Goal: Task Accomplishment & Management: Complete application form

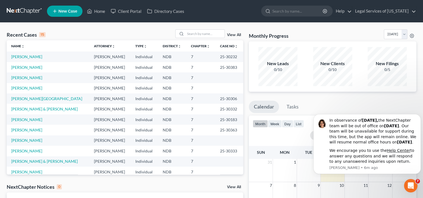
click at [66, 9] on span "New Case" at bounding box center [67, 11] width 19 height 4
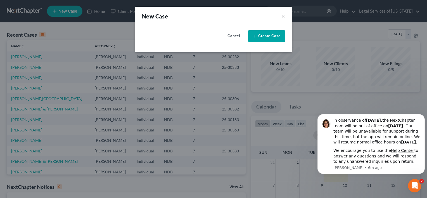
select select "60"
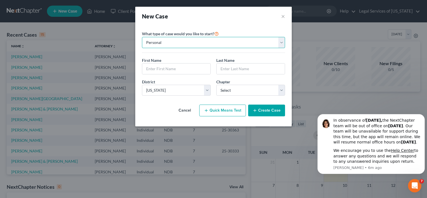
click at [189, 43] on select "Personal Business" at bounding box center [213, 42] width 143 height 11
click at [189, 42] on select "Personal Business" at bounding box center [213, 42] width 143 height 11
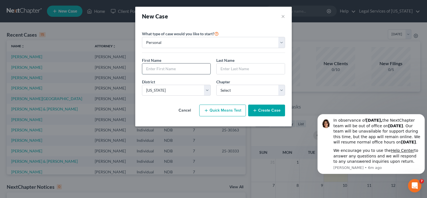
click at [165, 69] on input "text" at bounding box center [176, 68] width 68 height 11
type input "[PERSON_NAME]"
click at [281, 92] on select "Select 7 11 12 13" at bounding box center [250, 90] width 69 height 11
select select "0"
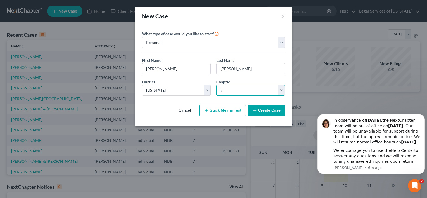
click at [216, 85] on select "Select 7 11 12 13" at bounding box center [250, 90] width 69 height 11
click at [261, 110] on button "Create Case" at bounding box center [266, 111] width 37 height 12
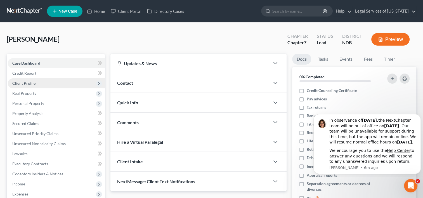
click at [26, 81] on span "Client Profile" at bounding box center [23, 83] width 23 height 5
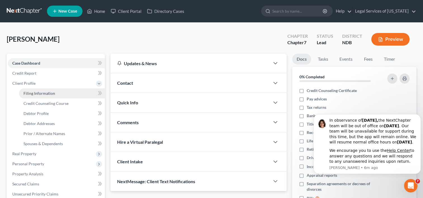
click at [27, 90] on link "Filing Information" at bounding box center [62, 93] width 86 height 10
select select "1"
select select "0"
select select "60"
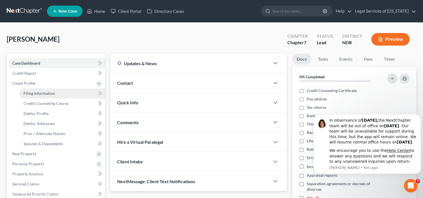
select select "29"
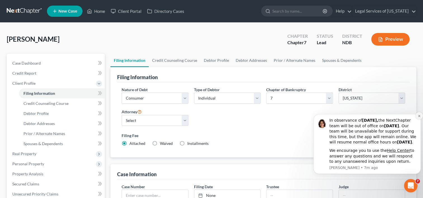
click at [418, 114] on icon "Dismiss notification" at bounding box center [419, 115] width 3 height 3
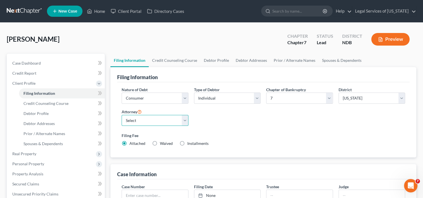
click at [187, 119] on select "Select [PERSON_NAME] [PERSON_NAME] - NDB [PERSON_NAME] - NDB [PERSON_NAME] - ND…" at bounding box center [155, 120] width 67 height 11
select select "2"
click at [122, 115] on select "Select [PERSON_NAME] [PERSON_NAME] - NDB [PERSON_NAME] - NDB [PERSON_NAME] - ND…" at bounding box center [155, 120] width 67 height 11
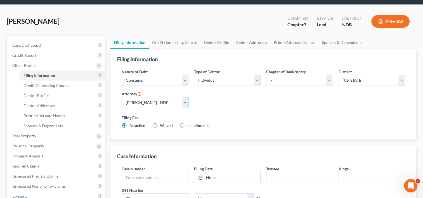
scroll to position [28, 0]
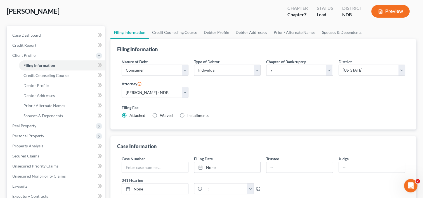
click at [160, 115] on label "Waived Waived" at bounding box center [166, 116] width 13 height 6
click at [162, 115] on input "Waived Waived" at bounding box center [164, 115] width 4 height 4
radio input "true"
radio input "false"
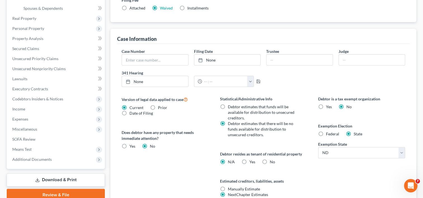
scroll to position [168, 0]
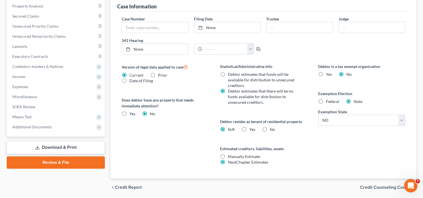
click at [249, 127] on label "Yes Yes" at bounding box center [252, 130] width 6 height 6
click at [252, 127] on input "Yes Yes" at bounding box center [254, 129] width 4 height 4
radio input "true"
radio input "false"
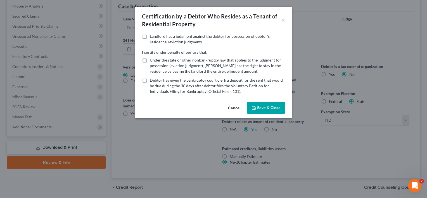
click at [264, 109] on button "Save & Close" at bounding box center [266, 108] width 38 height 12
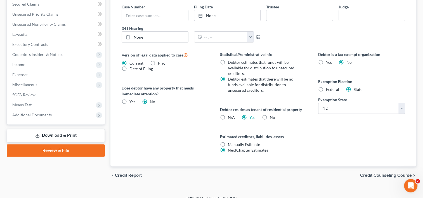
scroll to position [186, 0]
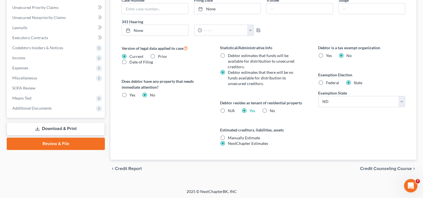
click at [369, 169] on span "Credit Counseling Course" at bounding box center [386, 168] width 52 height 4
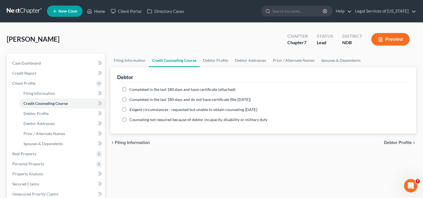
click at [129, 89] on label "Completed in the last 180 days and have certificate (attached)" at bounding box center [182, 90] width 106 height 6
click at [132, 89] on input "Completed in the last 180 days and have certificate (attached)" at bounding box center [134, 89] width 4 height 4
radio input "true"
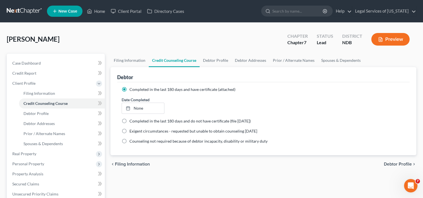
click at [395, 163] on span "Debtor Profile" at bounding box center [398, 164] width 28 height 4
select select "0"
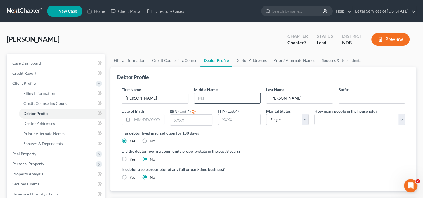
click at [255, 96] on input "text" at bounding box center [227, 98] width 66 height 11
type input "[PERSON_NAME]"
type input "[DATE]"
type input "8541"
click at [306, 120] on select "Select Single Married Separated Divorced Widowed" at bounding box center [287, 119] width 42 height 11
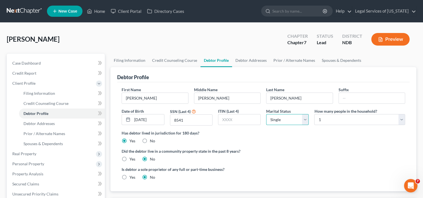
select select "3"
click at [266, 114] on select "Select Single Married Separated Divorced Widowed" at bounding box center [287, 119] width 42 height 11
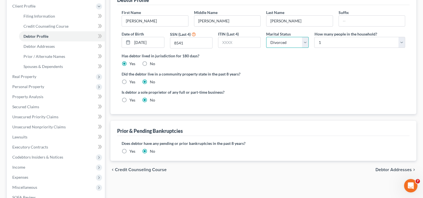
scroll to position [112, 0]
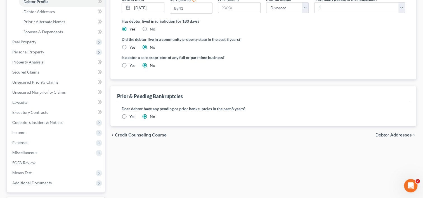
click at [384, 135] on span "Debtor Addresses" at bounding box center [393, 135] width 36 height 4
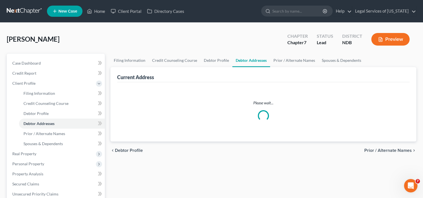
select select "0"
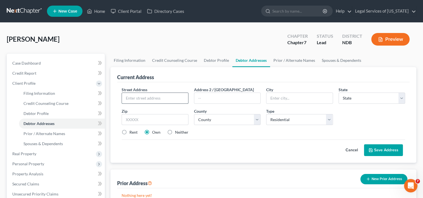
click at [180, 94] on input "text" at bounding box center [155, 98] width 66 height 11
type input "[STREET_ADDRESS]"
type input "Apt 204"
type input "58103"
type input "Fargo"
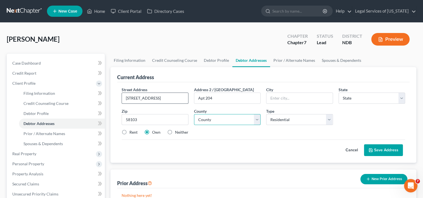
select select "29"
click at [129, 131] on label "Rent" at bounding box center [133, 132] width 8 height 6
click at [132, 131] on input "Rent" at bounding box center [134, 131] width 4 height 4
radio input "true"
drag, startPoint x: 212, startPoint y: 119, endPoint x: 216, endPoint y: 120, distance: 4.1
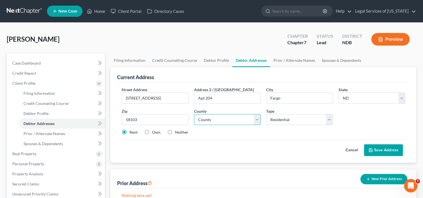
click at [212, 119] on select "County [GEOGRAPHIC_DATA] [GEOGRAPHIC_DATA] [GEOGRAPHIC_DATA] [GEOGRAPHIC_DATA] …" at bounding box center [227, 119] width 67 height 11
select select "8"
click at [194, 114] on select "County [GEOGRAPHIC_DATA] [GEOGRAPHIC_DATA] [GEOGRAPHIC_DATA] [GEOGRAPHIC_DATA] …" at bounding box center [227, 119] width 67 height 11
click at [331, 121] on select "Select Residential Mailing Rental Business" at bounding box center [299, 119] width 67 height 11
click at [266, 114] on select "Select Residential Mailing Rental Business" at bounding box center [299, 119] width 67 height 11
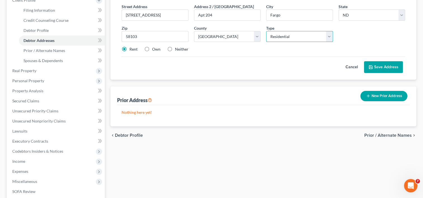
scroll to position [84, 0]
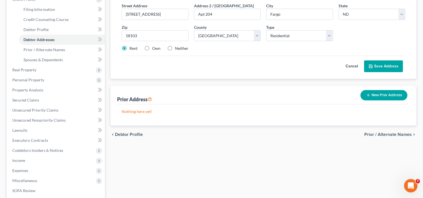
click at [383, 68] on button "Save Address" at bounding box center [383, 66] width 39 height 12
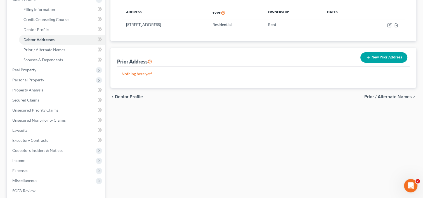
click at [393, 95] on span "Prior / Alternate Names" at bounding box center [388, 96] width 48 height 4
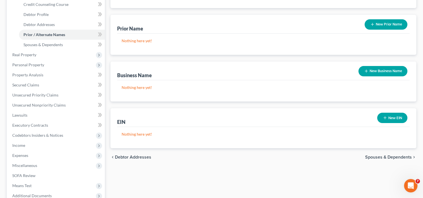
scroll to position [112, 0]
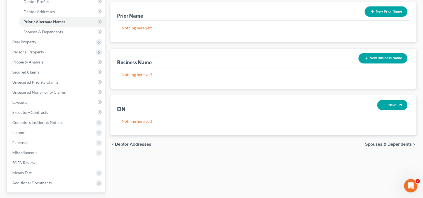
click at [377, 142] on span "Spouses & Dependents" at bounding box center [388, 144] width 47 height 4
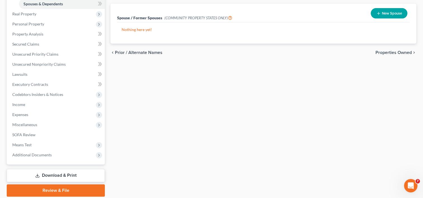
click at [386, 54] on span "Properties Owned" at bounding box center [393, 52] width 36 height 4
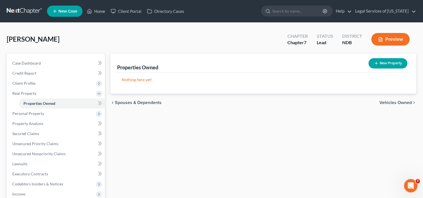
click at [395, 104] on span "Vehicles Owned" at bounding box center [395, 102] width 32 height 4
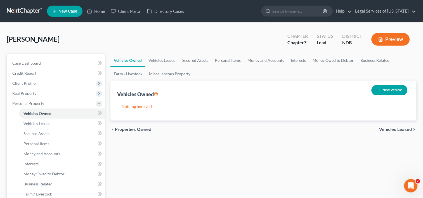
click at [387, 89] on button "New Vehicle" at bounding box center [389, 90] width 36 height 10
select select "0"
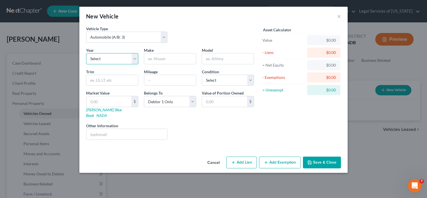
click at [134, 61] on select "Select 2026 2025 2024 2023 2022 2021 2020 2019 2018 2017 2016 2015 2014 2013 20…" at bounding box center [112, 58] width 52 height 11
select select "11"
click at [86, 53] on select "Select 2026 2025 2024 2023 2022 2021 2020 2019 2018 2017 2016 2015 2014 2013 20…" at bounding box center [112, 58] width 52 height 11
click at [155, 60] on input "text" at bounding box center [170, 58] width 52 height 11
type input "Infinity"
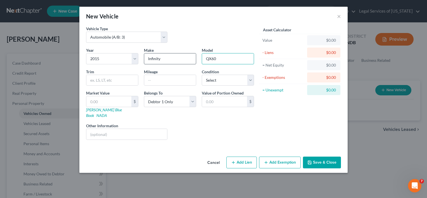
type input "QX60"
type input "80000"
click at [252, 82] on select "Select Excellent Very Good Good Fair Poor" at bounding box center [228, 80] width 52 height 11
select select "2"
click at [202, 75] on select "Select Excellent Very Good Good Fair Poor" at bounding box center [228, 80] width 52 height 11
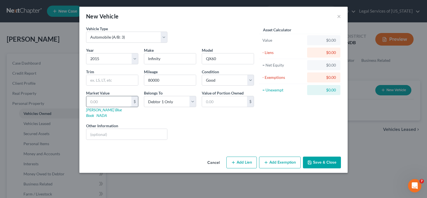
type input "1"
type input "1.00"
type input "10"
type input "10.00"
type input "100"
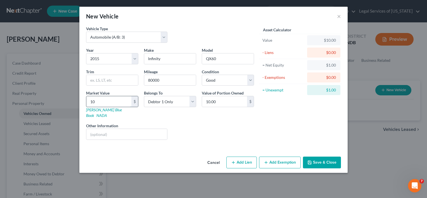
type input "100.00"
type input "1000"
type input "1,000.00"
type input "1,0000"
type input "10,000.00"
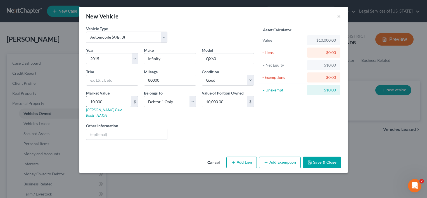
type input "10,000"
click at [243, 158] on button "Add Lien" at bounding box center [241, 163] width 30 height 12
select select "0"
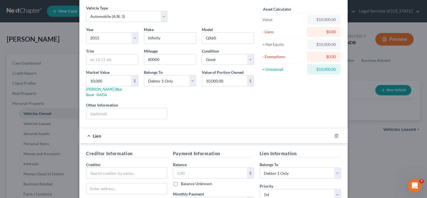
scroll to position [56, 0]
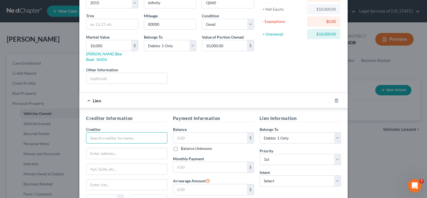
click at [122, 134] on input "text" at bounding box center [126, 137] width 81 height 11
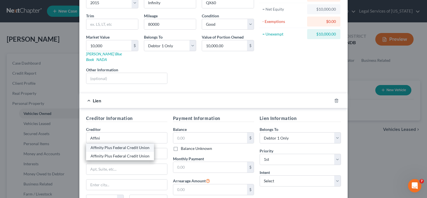
click at [132, 145] on div "Affinity Plus Federal Credit Union" at bounding box center [120, 148] width 59 height 6
type input "Affinity Plus Federal Credit Union"
type input "[STREET_ADDRESS][PERSON_NAME]"
type input "[GEOGRAPHIC_DATA]"
select select "42"
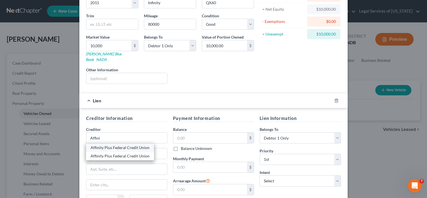
type input "29601"
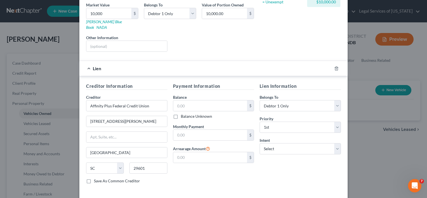
scroll to position [51, 0]
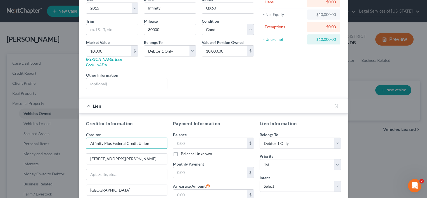
drag, startPoint x: 146, startPoint y: 136, endPoint x: 62, endPoint y: 130, distance: 84.1
click at [62, 130] on div "New Vehicle × Vehicle Type Select Automobile (A/B: 3) Truck (A/B: 3) Trailer (A…" at bounding box center [213, 99] width 427 height 198
click at [101, 138] on input "Affinity Credit Union" at bounding box center [126, 143] width 81 height 11
type input "Affinity Plus Credit Union"
drag, startPoint x: 122, startPoint y: 153, endPoint x: 75, endPoint y: 157, distance: 47.4
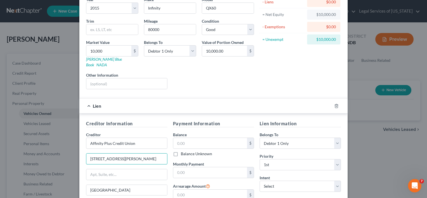
click at [79, 151] on div "Creditor Information Creditor * Affinity Plus Credit Union 55 [PERSON_NAME] Pla…" at bounding box center [213, 171] width 268 height 117
paste input "[STREET_ADDRESS]"
type input "[STREET_ADDRESS]"
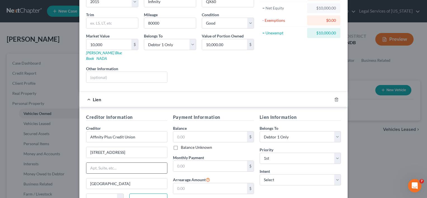
type input "56570"
type input "Osage"
select select "24"
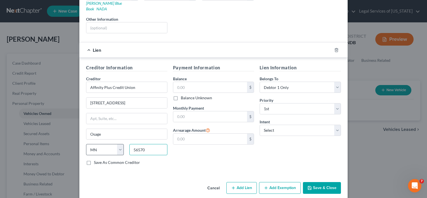
drag, startPoint x: 143, startPoint y: 144, endPoint x: 120, endPoint y: 144, distance: 23.5
click at [120, 144] on div "State [US_STATE] AK AR AZ CA CO CT DE DC [GEOGRAPHIC_DATA] [GEOGRAPHIC_DATA] GU…" at bounding box center [126, 152] width 87 height 16
type input "56560"
type input "[PERSON_NAME]"
click at [94, 160] on label "Save As Common Creditor" at bounding box center [117, 163] width 46 height 6
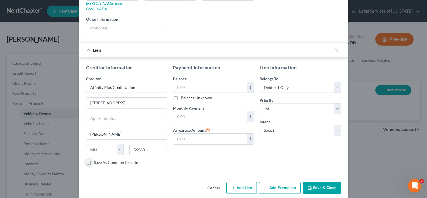
click at [96, 160] on input "Save As Common Creditor" at bounding box center [98, 162] width 4 height 4
click at [325, 182] on button "Save & Close" at bounding box center [322, 188] width 38 height 12
checkbox input "false"
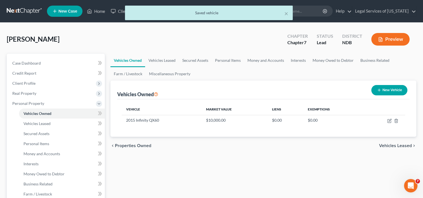
click at [388, 144] on span "Vehicles Leased" at bounding box center [395, 145] width 33 height 4
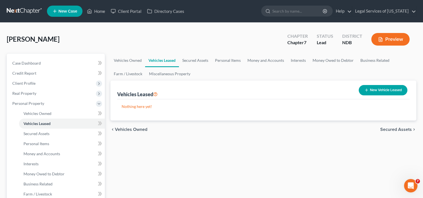
click at [391, 130] on span "Secured Assets" at bounding box center [396, 129] width 32 height 4
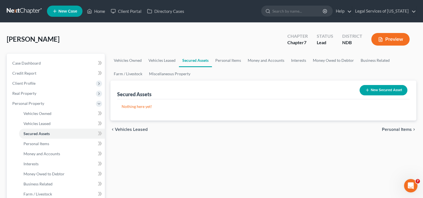
click at [392, 129] on span "Personal Items" at bounding box center [397, 129] width 30 height 4
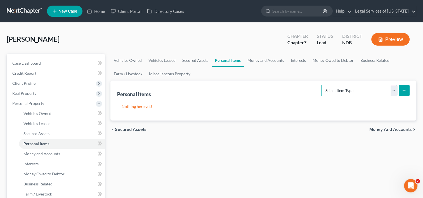
click at [394, 89] on select "Select Item Type Clothing (A/B: 11) Collectibles Of Value (A/B: 8) Electronics …" at bounding box center [359, 90] width 76 height 11
select select "clothing"
click at [322, 85] on select "Select Item Type Clothing (A/B: 11) Collectibles Of Value (A/B: 8) Electronics …" at bounding box center [359, 90] width 76 height 11
click at [402, 91] on icon "submit" at bounding box center [404, 90] width 4 height 4
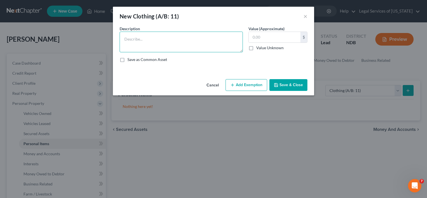
click at [166, 44] on textarea at bounding box center [181, 42] width 123 height 21
type textarea "debtor clothing"
type input "300"
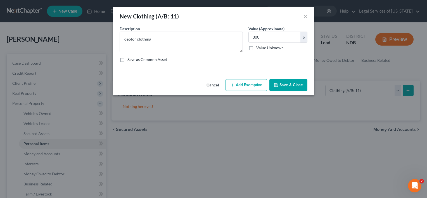
click at [252, 83] on button "Add Exemption" at bounding box center [247, 85] width 42 height 12
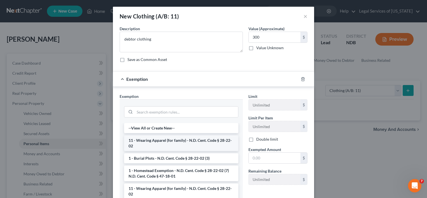
click at [173, 143] on li "11 - Wearing Apparel (for family) - N.D. Cent. Code § 28-22-02" at bounding box center [181, 143] width 114 height 16
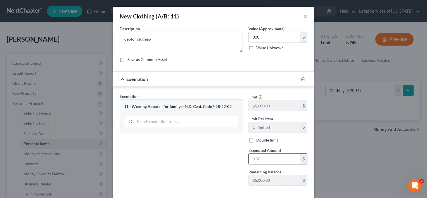
click at [264, 158] on input "text" at bounding box center [275, 158] width 52 height 11
type input "4"
type input "300"
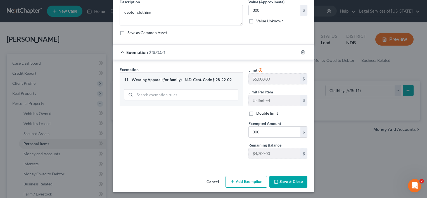
click at [285, 182] on button "Save & Close" at bounding box center [288, 182] width 38 height 12
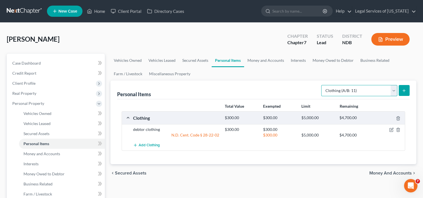
click at [395, 92] on select "Select Item Type Clothing (A/B: 11) Collectibles Of Value (A/B: 8) Electronics …" at bounding box center [359, 90] width 76 height 11
select select "electronics"
click at [322, 85] on select "Select Item Type Clothing (A/B: 11) Collectibles Of Value (A/B: 8) Electronics …" at bounding box center [359, 90] width 76 height 11
click at [402, 92] on icon "submit" at bounding box center [404, 90] width 4 height 4
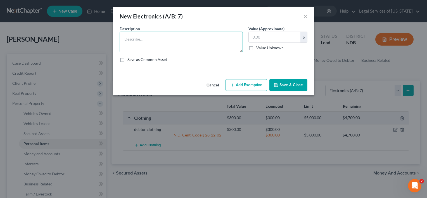
click at [164, 37] on textarea at bounding box center [181, 42] width 123 height 21
type textarea "phone, television, computer,"
type input "600"
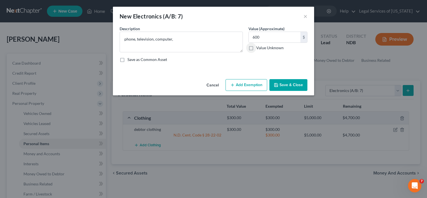
click at [257, 84] on button "Add Exemption" at bounding box center [247, 85] width 42 height 12
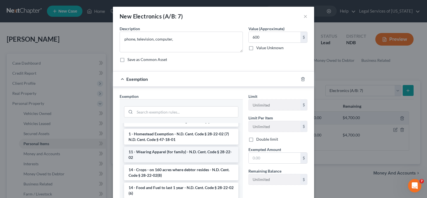
scroll to position [56, 0]
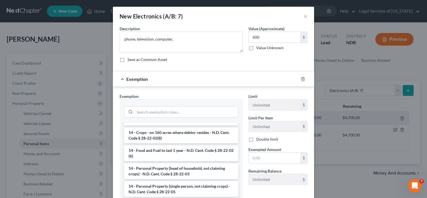
click at [163, 189] on li "14 - Personal Property (single person, not claiming crops) - N.D. Cent. Code § …" at bounding box center [181, 189] width 114 height 16
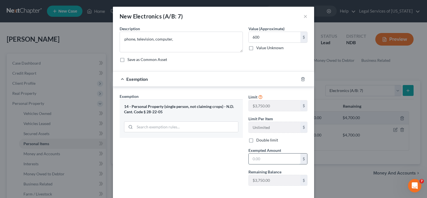
click at [259, 158] on input "text" at bounding box center [275, 158] width 52 height 11
type input "600"
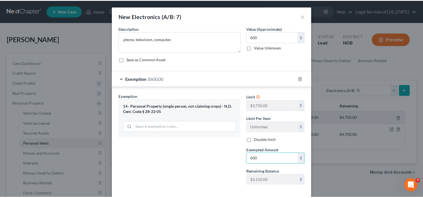
scroll to position [27, 0]
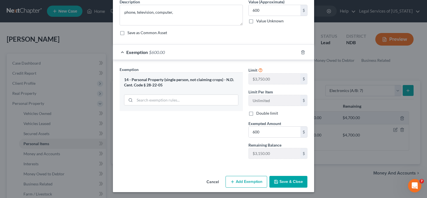
click at [296, 179] on button "Save & Close" at bounding box center [288, 182] width 38 height 12
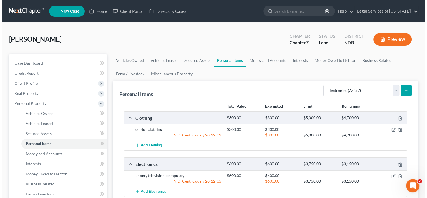
scroll to position [28, 0]
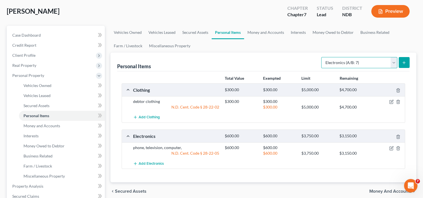
click at [393, 61] on select "Select Item Type Clothing (A/B: 11) Collectibles Of Value (A/B: 8) Electronics …" at bounding box center [359, 62] width 76 height 11
select select "household_goods"
click at [322, 57] on select "Select Item Type Clothing (A/B: 11) Collectibles Of Value (A/B: 8) Electronics …" at bounding box center [359, 62] width 76 height 11
click at [403, 63] on icon "submit" at bounding box center [404, 62] width 4 height 4
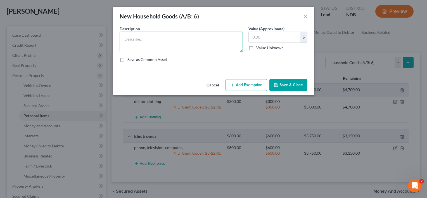
click at [188, 45] on textarea at bounding box center [181, 42] width 123 height 21
type textarea "household goods, furnishings,"
type input "1,500"
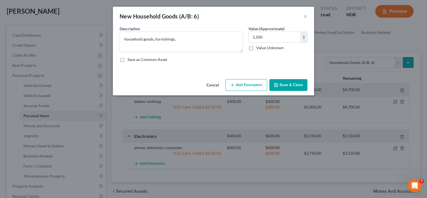
click at [246, 87] on button "Add Exemption" at bounding box center [247, 85] width 42 height 12
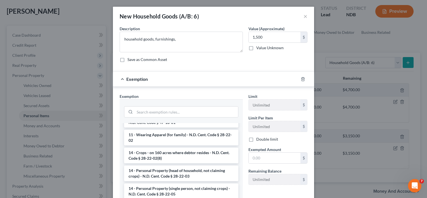
scroll to position [112, 0]
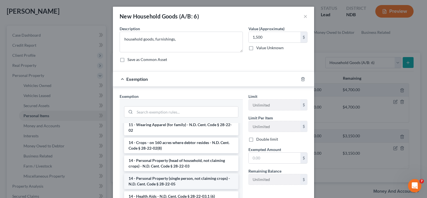
click at [175, 177] on li "14 - Personal Property (single person, not claiming crops) - N.D. Cent. Code § …" at bounding box center [181, 181] width 114 height 16
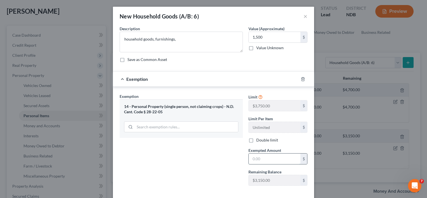
click at [264, 157] on input "text" at bounding box center [275, 158] width 52 height 11
type input "1,500"
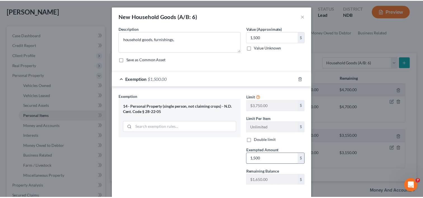
scroll to position [27, 0]
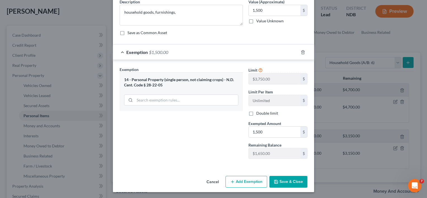
click at [280, 181] on button "Save & Close" at bounding box center [288, 182] width 38 height 12
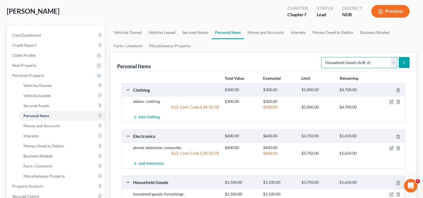
click at [393, 62] on select "Select Item Type Clothing (A/B: 11) Collectibles Of Value (A/B: 8) Electronics …" at bounding box center [359, 62] width 76 height 11
click at [298, 39] on ul "Vehicles Owned Vehicles Leased Secured Assets Personal Items Money and Accounts…" at bounding box center [263, 39] width 306 height 27
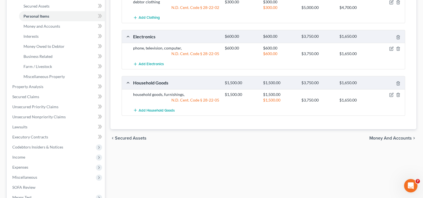
scroll to position [140, 0]
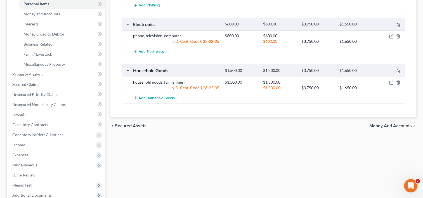
click at [380, 126] on span "Money and Accounts" at bounding box center [390, 126] width 42 height 4
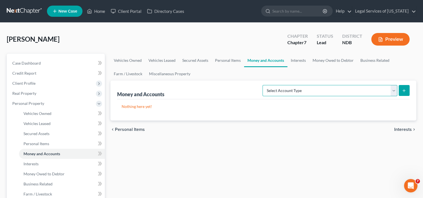
click at [393, 91] on select "Select Account Type Brokerage (A/B: 18, SOFA: 20) Cash on Hand (A/B: 16) Certif…" at bounding box center [329, 90] width 135 height 11
select select "cash_on_hand"
click at [264, 85] on select "Select Account Type Brokerage (A/B: 18, SOFA: 20) Cash on Hand (A/B: 16) Certif…" at bounding box center [329, 90] width 135 height 11
click at [404, 91] on icon "submit" at bounding box center [404, 90] width 4 height 4
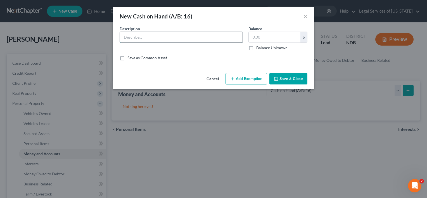
click at [175, 32] on input "text" at bounding box center [181, 37] width 123 height 11
type input "cash on hand"
type input "50"
click at [252, 77] on button "Add Exemption" at bounding box center [247, 79] width 42 height 12
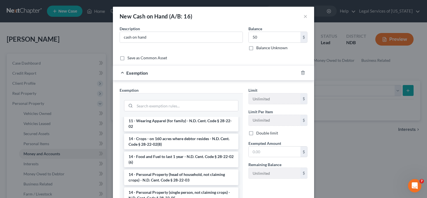
scroll to position [84, 0]
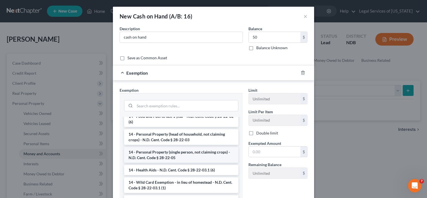
click at [173, 155] on li "14 - Personal Property (single person, not claiming crops) - N.D. Cent. Code § …" at bounding box center [181, 155] width 114 height 16
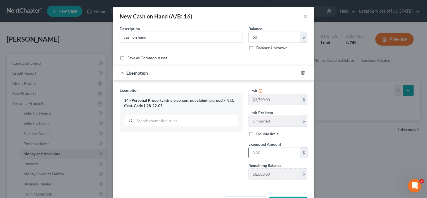
click at [266, 152] on input "text" at bounding box center [275, 152] width 52 height 11
type input "50"
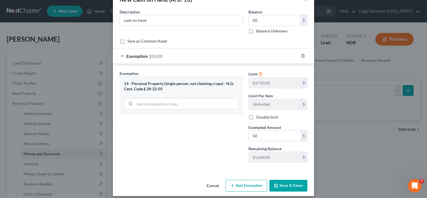
scroll to position [21, 0]
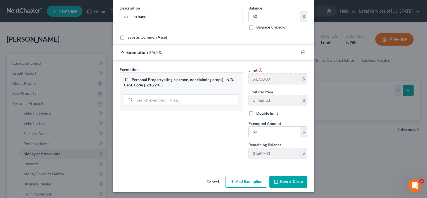
click at [281, 178] on button "Save & Close" at bounding box center [288, 182] width 38 height 12
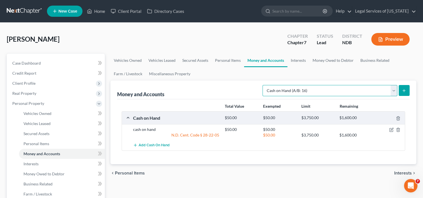
click at [394, 89] on select "Select Account Type Brokerage (A/B: 18, SOFA: 20) Cash on Hand (A/B: 16) Certif…" at bounding box center [329, 90] width 135 height 11
select select "checking"
click at [264, 85] on select "Select Account Type Brokerage (A/B: 18, SOFA: 20) Cash on Hand (A/B: 16) Certif…" at bounding box center [329, 90] width 135 height 11
click at [405, 92] on icon "submit" at bounding box center [404, 90] width 4 height 4
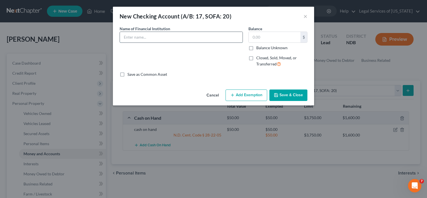
click at [154, 36] on input "text" at bounding box center [181, 37] width 123 height 11
type input "Affinity Plus Credit Union checking"
type input "100"
click at [236, 92] on button "Add Exemption" at bounding box center [247, 95] width 42 height 12
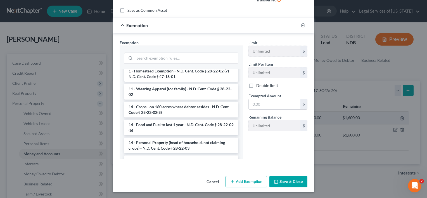
scroll to position [56, 0]
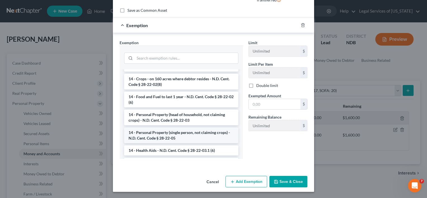
click at [172, 134] on li "14 - Personal Property (single person, not claiming crops) - N.D. Cent. Code § …" at bounding box center [181, 135] width 114 height 16
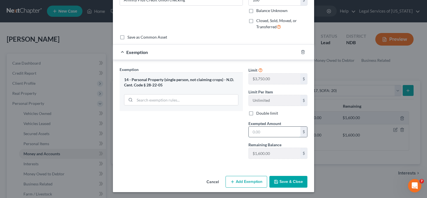
drag, startPoint x: 261, startPoint y: 129, endPoint x: 256, endPoint y: 127, distance: 5.0
click at [261, 129] on input "text" at bounding box center [275, 132] width 52 height 11
type input "100"
click at [290, 176] on button "Save & Close" at bounding box center [288, 182] width 38 height 12
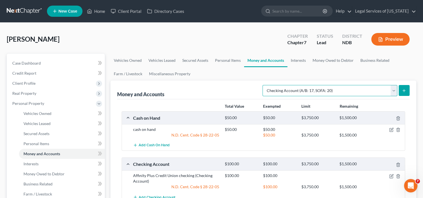
click at [394, 92] on select "Select Account Type Brokerage (A/B: 18, SOFA: 20) Cash on Hand (A/B: 16) Certif…" at bounding box center [329, 90] width 135 height 11
select select "savings"
click at [264, 85] on select "Select Account Type Brokerage (A/B: 18, SOFA: 20) Cash on Hand (A/B: 16) Certif…" at bounding box center [329, 90] width 135 height 11
click at [402, 89] on icon "submit" at bounding box center [404, 90] width 4 height 4
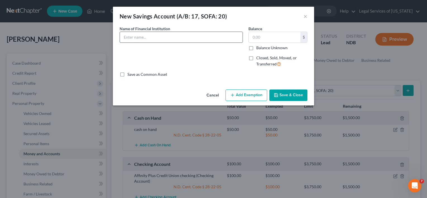
click at [174, 40] on input "text" at bounding box center [181, 37] width 123 height 11
type input "Affinity Plus Credit Union savings acct"
type input "200"
click at [257, 96] on button "Add Exemption" at bounding box center [247, 95] width 42 height 12
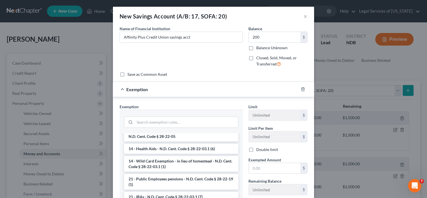
scroll to position [112, 0]
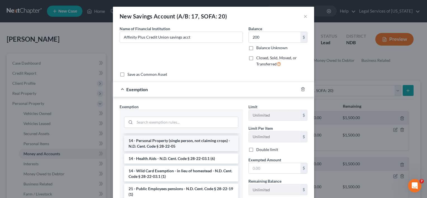
click at [170, 144] on li "14 - Personal Property (single person, not claiming crops) - N.D. Cent. Code § …" at bounding box center [181, 144] width 114 height 16
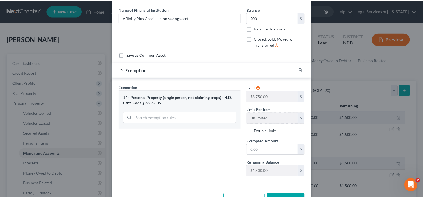
scroll to position [37, 0]
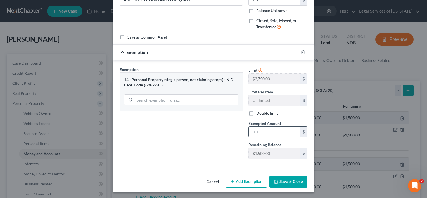
click at [259, 132] on input "text" at bounding box center [275, 132] width 52 height 11
type input "200"
click at [294, 183] on button "Save & Close" at bounding box center [288, 182] width 38 height 12
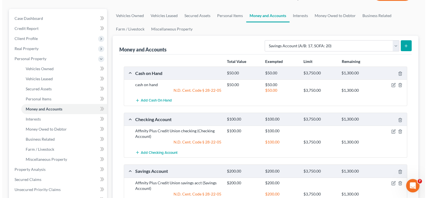
scroll to position [0, 0]
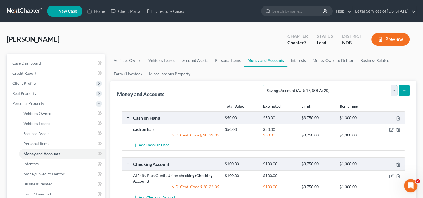
click at [395, 91] on select "Select Account Type Brokerage (A/B: 18, SOFA: 20) Cash on Hand (A/B: 16) Certif…" at bounding box center [329, 90] width 135 height 11
select select "money_market"
click at [264, 85] on select "Select Account Type Brokerage (A/B: 18, SOFA: 20) Cash on Hand (A/B: 16) Certif…" at bounding box center [329, 90] width 135 height 11
click at [403, 92] on icon "submit" at bounding box center [404, 90] width 4 height 4
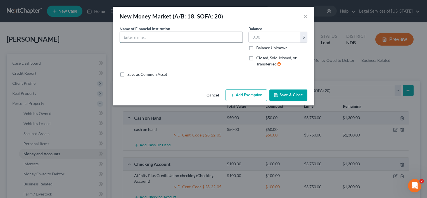
click at [197, 34] on input "text" at bounding box center [181, 37] width 123 height 11
type input "Affinity Plus Credit Union money market acct"
type input "50"
click at [248, 95] on button "Add Exemption" at bounding box center [247, 95] width 42 height 12
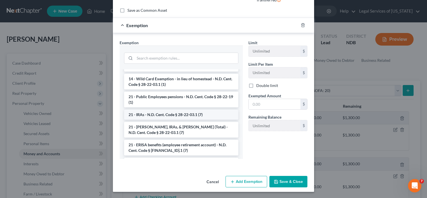
scroll to position [112, 0]
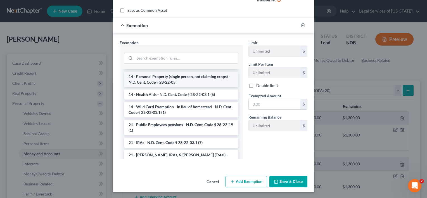
click at [186, 78] on li "14 - Personal Property (single person, not claiming crops) - N.D. Cent. Code § …" at bounding box center [181, 80] width 114 height 16
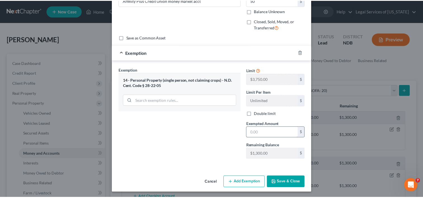
scroll to position [37, 0]
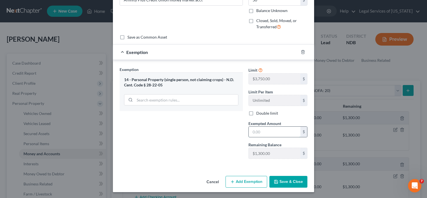
click at [268, 129] on input "text" at bounding box center [275, 132] width 52 height 11
type input "50"
click at [283, 181] on button "Save & Close" at bounding box center [288, 182] width 38 height 12
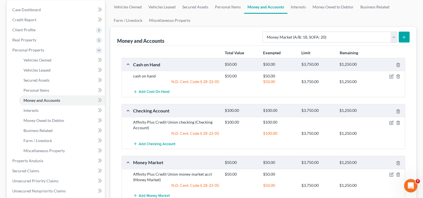
scroll to position [196, 0]
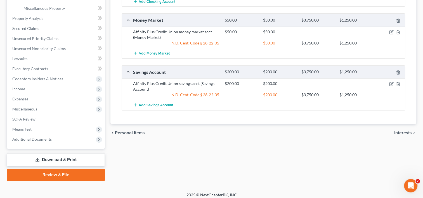
click at [406, 134] on div "chevron_left Personal Items Interests chevron_right" at bounding box center [263, 133] width 306 height 18
click at [405, 132] on span "Interests" at bounding box center [403, 133] width 18 height 4
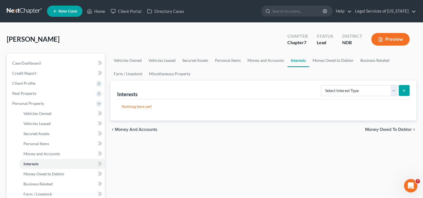
click at [394, 127] on span "Money Owed to Debtor" at bounding box center [388, 129] width 47 height 4
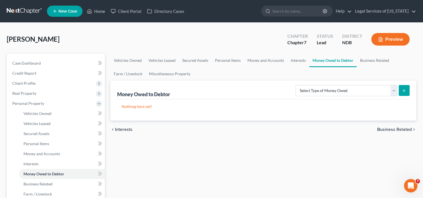
click at [397, 130] on span "Business Related" at bounding box center [394, 129] width 35 height 4
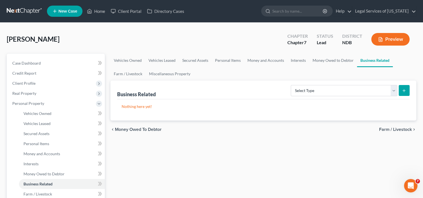
click at [395, 129] on span "Farm / Livestock" at bounding box center [395, 129] width 33 height 4
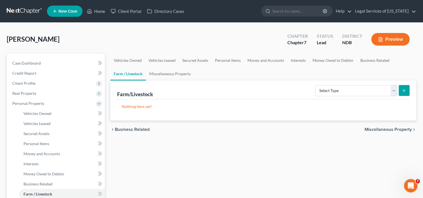
click at [396, 130] on span "Miscellaneous Property" at bounding box center [388, 129] width 47 height 4
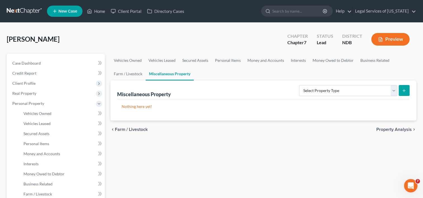
click at [387, 128] on span "Property Analysis" at bounding box center [394, 129] width 36 height 4
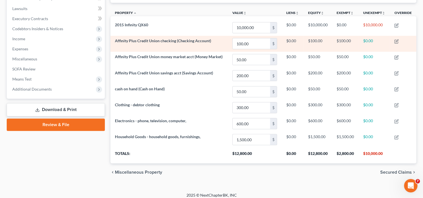
scroll to position [148, 0]
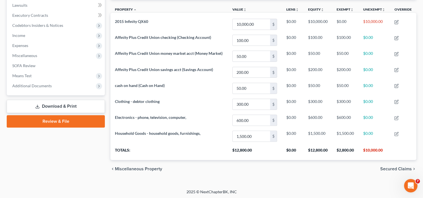
click at [387, 168] on span "Secured Claims" at bounding box center [396, 169] width 32 height 4
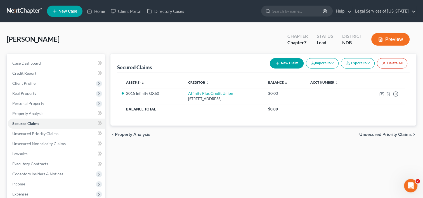
click at [381, 133] on span "Unsecured Priority Claims" at bounding box center [385, 134] width 53 height 4
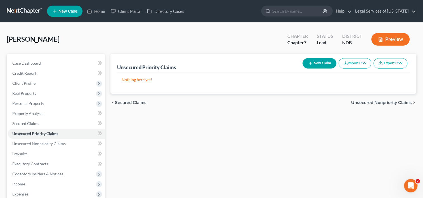
click at [376, 104] on span "Unsecured Nonpriority Claims" at bounding box center [381, 102] width 61 height 4
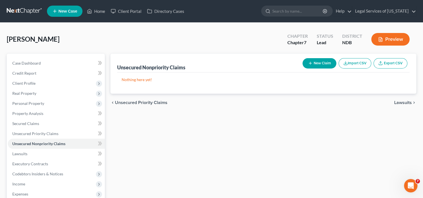
click at [321, 63] on button "New Claim" at bounding box center [319, 63] width 34 height 10
select select "0"
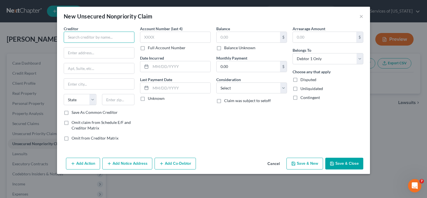
click at [85, 37] on input "text" at bounding box center [99, 37] width 71 height 11
type input "Ally Credit Card / CWS"
type input "[STREET_ADDRESS]"
type input "Floor 11"
type input "19801"
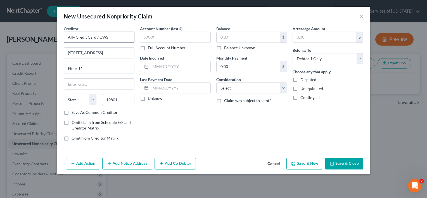
type input "Wilmington"
select select "7"
click at [72, 114] on label "Save As Common Creditor" at bounding box center [95, 113] width 46 height 6
click at [74, 113] on input "Save As Common Creditor" at bounding box center [76, 112] width 4 height 4
checkbox input "true"
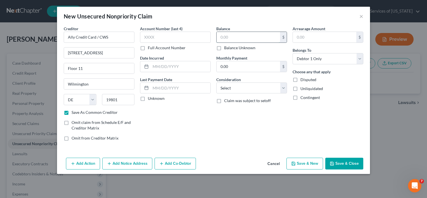
click at [230, 39] on input "text" at bounding box center [248, 37] width 63 height 11
type input "3,521"
click at [309, 163] on button "Save & New" at bounding box center [305, 164] width 37 height 12
select select "0"
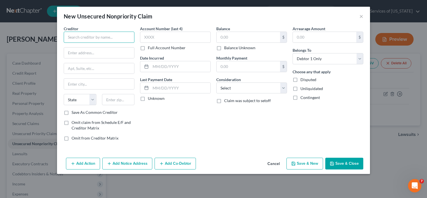
click at [101, 36] on input "text" at bounding box center [99, 37] width 71 height 11
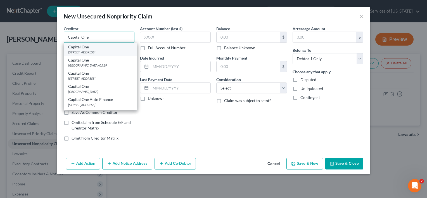
type input "Capital One"
click at [91, 52] on div "[STREET_ADDRESS]" at bounding box center [100, 52] width 65 height 5
type input "PO Box 31293"
type input "[GEOGRAPHIC_DATA]"
select select "46"
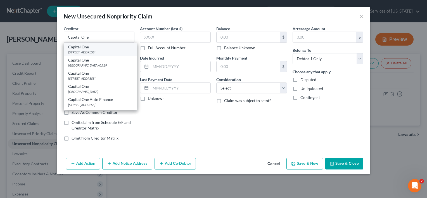
type input "84131"
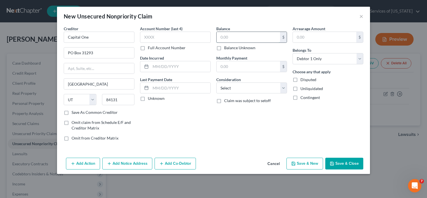
click at [232, 36] on input "text" at bounding box center [248, 37] width 63 height 11
type input "2,765"
click at [310, 164] on button "Save & New" at bounding box center [305, 164] width 37 height 12
select select "0"
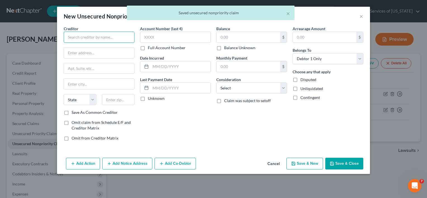
click at [82, 35] on input "text" at bounding box center [99, 37] width 71 height 11
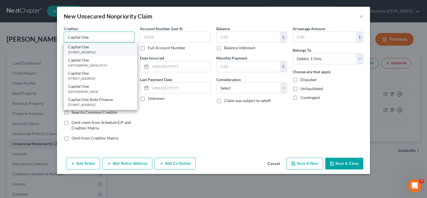
type input "Capital One"
click at [81, 52] on div "[STREET_ADDRESS]" at bounding box center [100, 52] width 65 height 5
type input "PO Box 31293"
type input "[GEOGRAPHIC_DATA]"
select select "46"
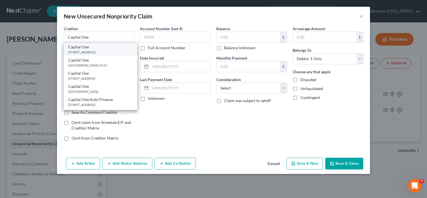
type input "84131"
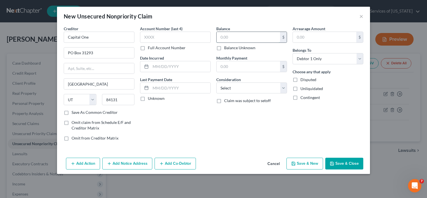
click at [228, 37] on input "text" at bounding box center [248, 37] width 63 height 11
type input "875"
click at [314, 162] on button "Save & New" at bounding box center [305, 164] width 37 height 12
select select "0"
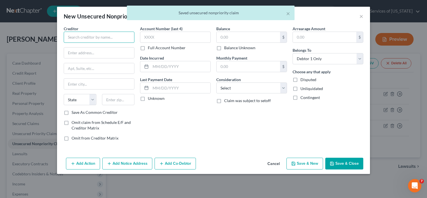
click at [87, 38] on input "text" at bounding box center [99, 37] width 71 height 11
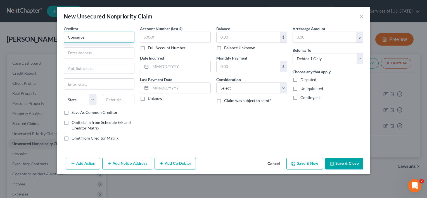
type input "Conserve"
type input "PO Box"
drag, startPoint x: 58, startPoint y: 38, endPoint x: 53, endPoint y: 38, distance: 4.2
click at [53, 38] on div "New Unsecured Nonpriority Claim × Creditor * Conserve [GEOGRAPHIC_DATA][US_STAT…" at bounding box center [213, 99] width 427 height 198
type input "CONSERVE"
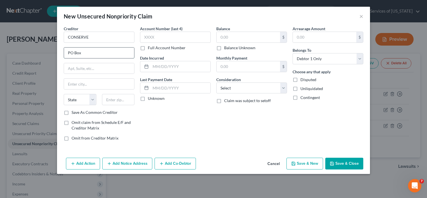
click at [89, 55] on input "PO Box" at bounding box center [99, 53] width 70 height 11
type input "PO Box 7"
click at [116, 100] on input "text" at bounding box center [118, 99] width 33 height 11
type input "14450"
type input "Fairport"
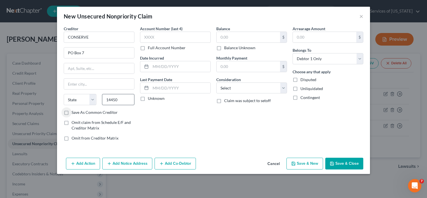
select select "35"
drag, startPoint x: 65, startPoint y: 111, endPoint x: 85, endPoint y: 130, distance: 27.7
click at [72, 112] on label "Save As Common Creditor" at bounding box center [95, 113] width 46 height 6
click at [74, 112] on input "Save As Common Creditor" at bounding box center [76, 112] width 4 height 4
checkbox input "true"
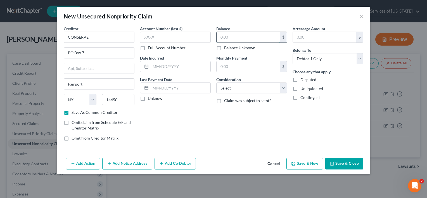
click at [263, 40] on input "text" at bounding box center [248, 37] width 63 height 11
type input "2,331"
click at [311, 163] on button "Save & New" at bounding box center [305, 164] width 37 height 12
select select "0"
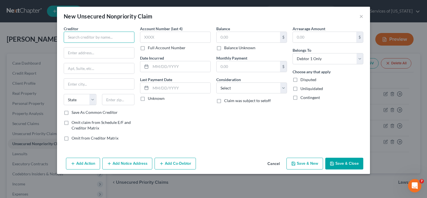
click at [80, 37] on input "text" at bounding box center [99, 37] width 71 height 11
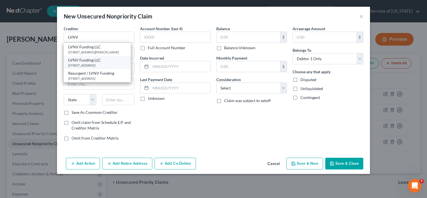
click at [92, 59] on div "LVNV Funding LLC" at bounding box center [97, 60] width 58 height 6
type input "LVNV Funding LLC"
type input "PO Box 1269"
type input "[GEOGRAPHIC_DATA]"
select select "42"
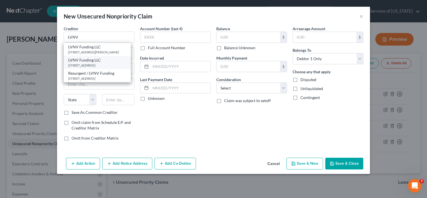
type input "29602"
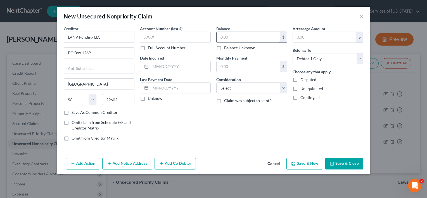
drag, startPoint x: 221, startPoint y: 37, endPoint x: 230, endPoint y: 41, distance: 9.3
click at [224, 38] on input "text" at bounding box center [248, 37] width 63 height 11
type input "1,893"
click at [113, 164] on button "Add Notice Address" at bounding box center [127, 164] width 50 height 12
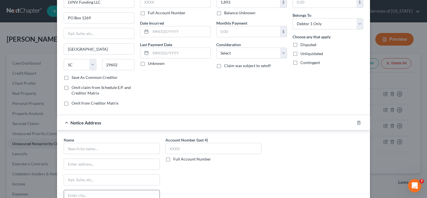
scroll to position [102, 0]
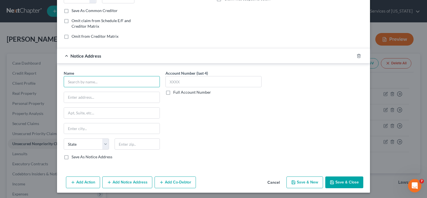
click at [86, 79] on input "text" at bounding box center [112, 81] width 96 height 11
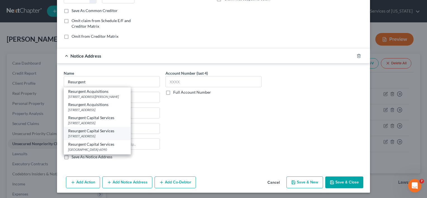
click at [97, 131] on div "Resurgent Capital Services" at bounding box center [97, 131] width 58 height 6
type input "Resurgent Capital Services"
type input "PO Box 1269"
type input "[GEOGRAPHIC_DATA]"
select select "42"
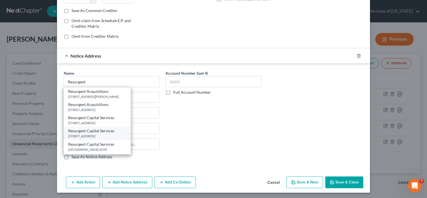
type input "29603"
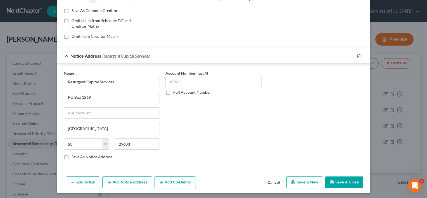
click at [78, 179] on button "Add Action" at bounding box center [83, 182] width 34 height 12
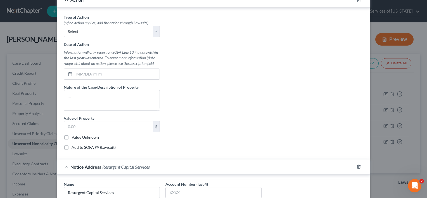
scroll to position [130, 0]
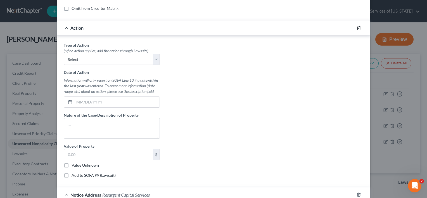
click at [357, 28] on icon "button" at bounding box center [359, 28] width 4 height 4
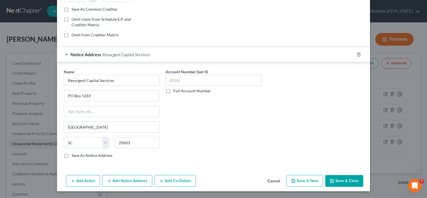
scroll to position [102, 0]
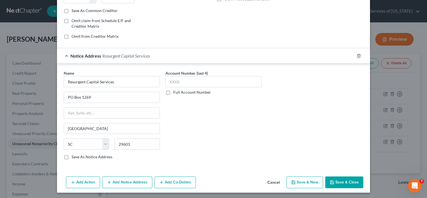
click at [127, 182] on button "Add Notice Address" at bounding box center [127, 182] width 50 height 12
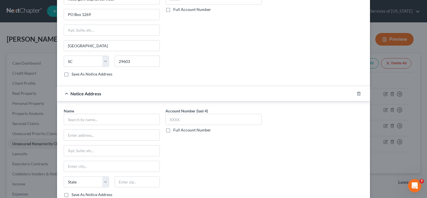
scroll to position [186, 0]
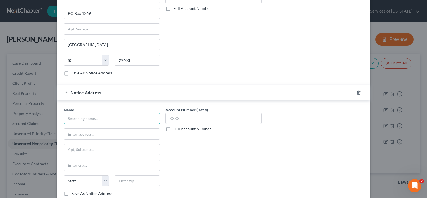
click at [115, 118] on input "text" at bounding box center [112, 118] width 96 height 11
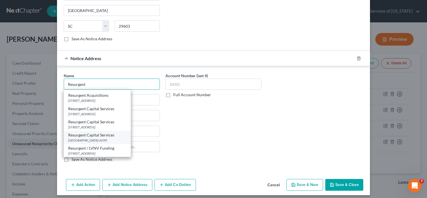
scroll to position [222, 0]
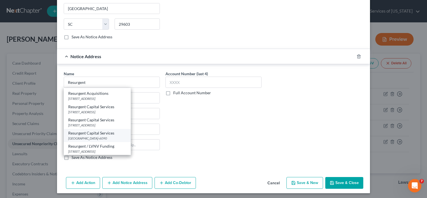
click at [103, 136] on div "[GEOGRAPHIC_DATA]-6090" at bounding box center [97, 138] width 58 height 5
type input "Resurgent Capital Services"
type input "PO Box 510090"
type input "Livonia"
select select "23"
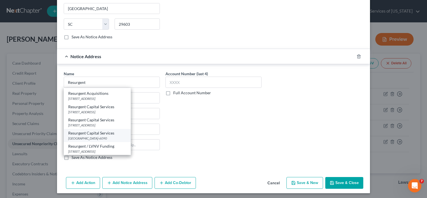
type input "48151-6090"
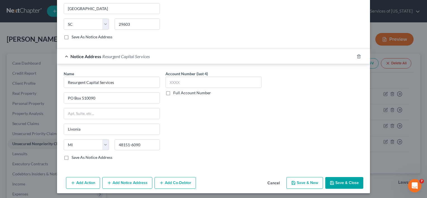
scroll to position [0, 0]
click at [125, 181] on button "Add Notice Address" at bounding box center [127, 183] width 50 height 12
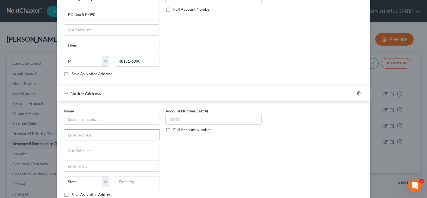
scroll to position [306, 0]
click at [109, 121] on input "text" at bounding box center [112, 118] width 96 height 11
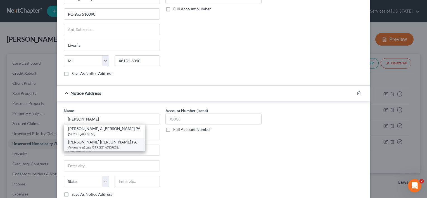
click at [92, 149] on div "Attorneys at Law [STREET_ADDRESS]" at bounding box center [104, 147] width 72 height 5
type input "[PERSON_NAME] [PERSON_NAME] PA"
type input "Attorneys at Law"
type input "[STREET_ADDRESS]"
type input "[GEOGRAPHIC_DATA]"
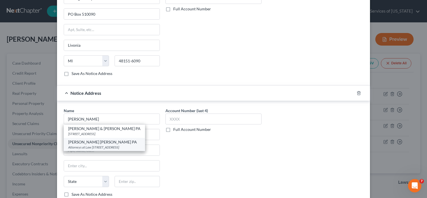
select select "24"
type input "55441-2662"
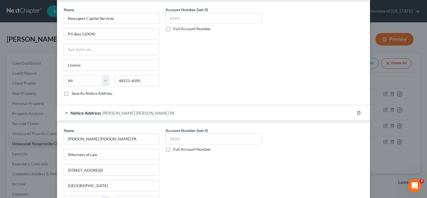
scroll to position [342, 0]
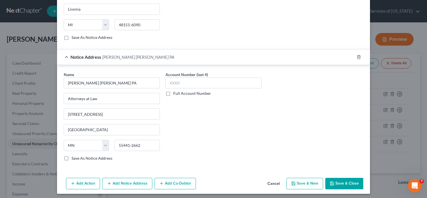
click at [341, 182] on button "Save & Close" at bounding box center [344, 184] width 38 height 12
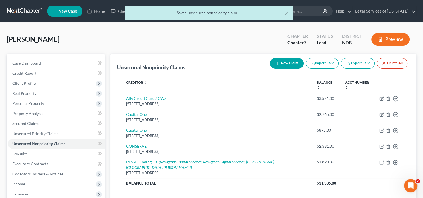
click at [283, 62] on button "New Claim" at bounding box center [287, 63] width 34 height 10
select select "0"
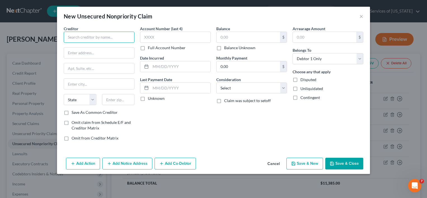
click at [95, 38] on input "text" at bounding box center [99, 37] width 71 height 11
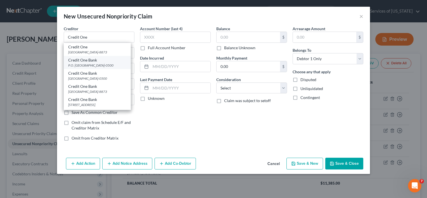
click at [101, 66] on div "P.O. [GEOGRAPHIC_DATA]-0500" at bounding box center [97, 65] width 58 height 5
type input "Credit One Bank"
type input "P.O. Box 60500"
type input "City of Industry"
select select "4"
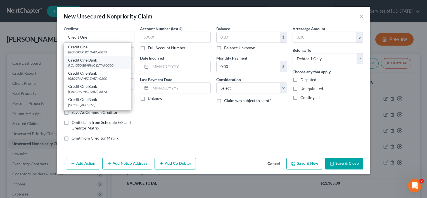
type input "91716-0500"
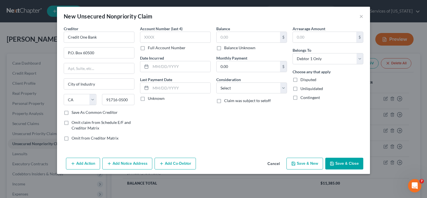
click at [121, 162] on button "Add Notice Address" at bounding box center [127, 164] width 50 height 12
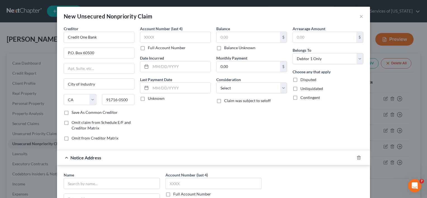
scroll to position [28, 0]
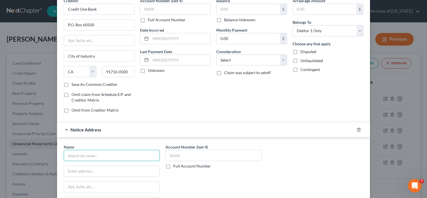
click at [110, 155] on input "text" at bounding box center [112, 155] width 96 height 11
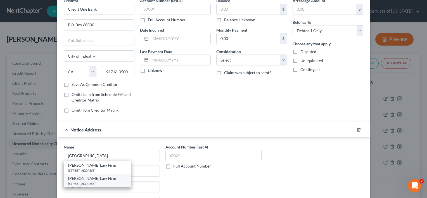
click at [87, 182] on div "[STREET_ADDRESS]" at bounding box center [97, 183] width 58 height 5
type input "[PERSON_NAME] Law Firm"
type input "PO Box 2427"
type input "Fargo"
select select "29"
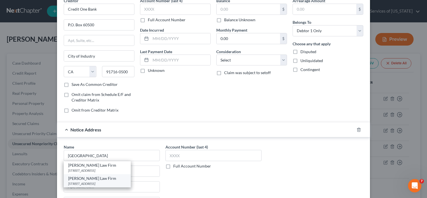
type input "58108-2427"
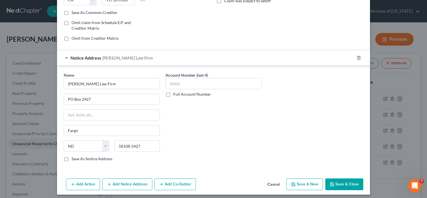
scroll to position [102, 0]
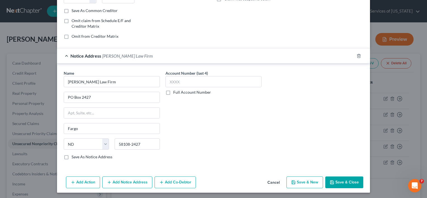
click at [129, 181] on button "Add Notice Address" at bounding box center [127, 182] width 50 height 12
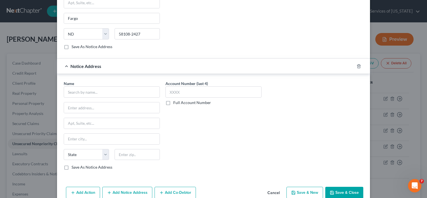
scroll to position [214, 0]
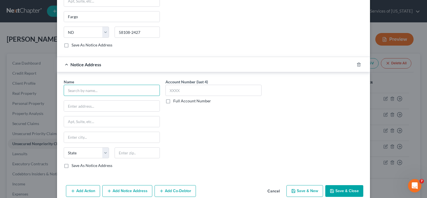
click at [100, 91] on input "text" at bounding box center [112, 90] width 96 height 11
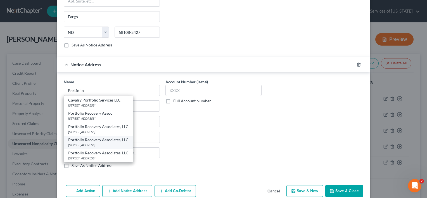
click at [89, 140] on div "Portfolio Recovery Associates, LLC" at bounding box center [98, 140] width 60 height 6
type input "Portfolio Recovery Associates, LLC"
type input "PO Box 2427"
type input "Fargo"
select select "29"
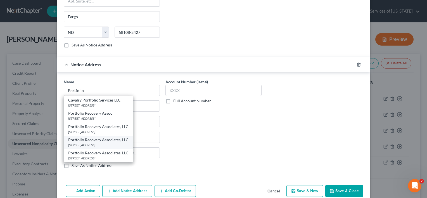
type input "58108-2427"
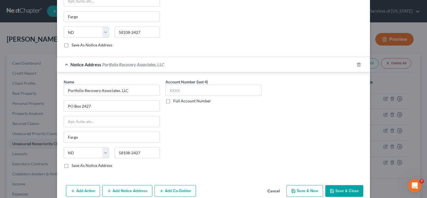
scroll to position [222, 0]
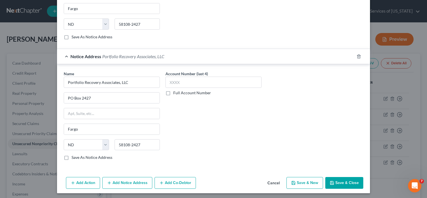
click at [79, 180] on button "Add Action" at bounding box center [83, 183] width 34 height 12
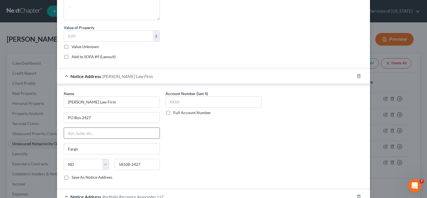
scroll to position [108, 0]
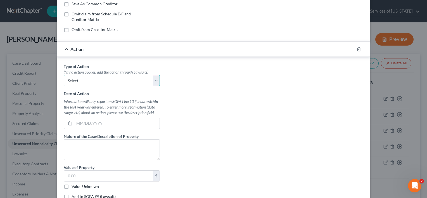
click at [157, 79] on select "Select Repossession Garnishment Foreclosure Personal Injury Attached, Seized, O…" at bounding box center [112, 80] width 96 height 11
click at [128, 79] on select "Select Repossession Garnishment Foreclosure Personal Injury Attached, Seized, O…" at bounding box center [112, 80] width 96 height 11
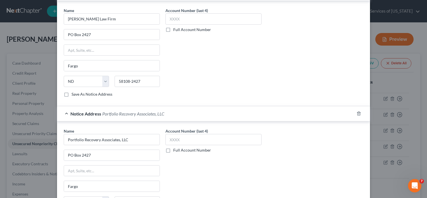
scroll to position [388, 0]
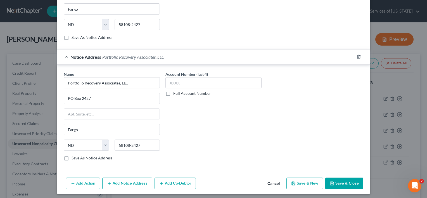
click at [349, 183] on button "Save & Close" at bounding box center [344, 184] width 38 height 12
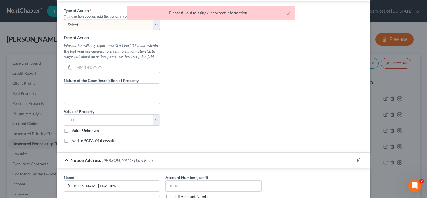
scroll to position [276, 0]
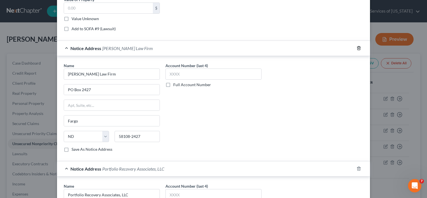
click at [358, 48] on icon "button" at bounding box center [359, 48] width 4 height 4
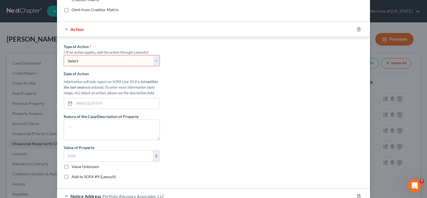
scroll to position [212, 0]
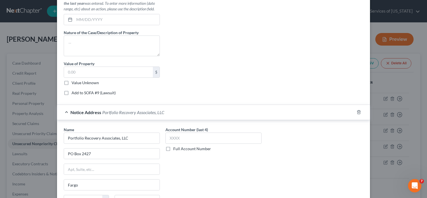
click at [359, 111] on div at bounding box center [362, 112] width 16 height 9
click at [357, 110] on icon "button" at bounding box center [359, 112] width 4 height 4
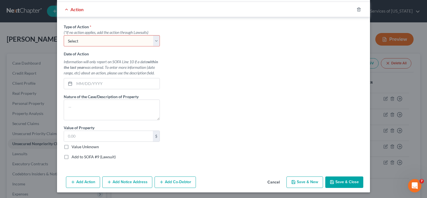
scroll to position [64, 0]
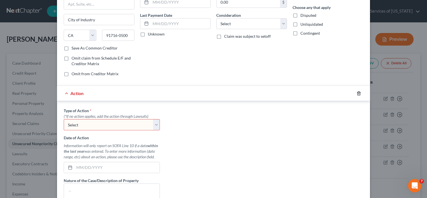
click at [358, 91] on icon "button" at bounding box center [359, 93] width 3 height 4
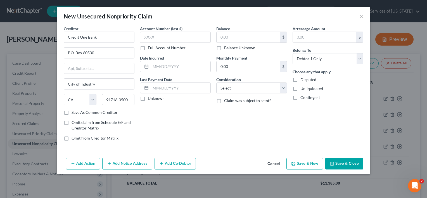
click at [128, 160] on button "Add Notice Address" at bounding box center [127, 164] width 50 height 12
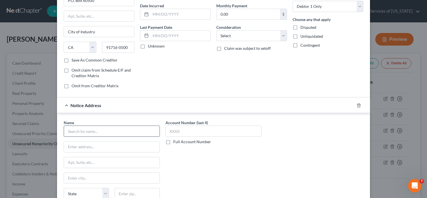
scroll to position [56, 0]
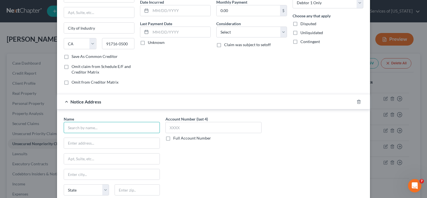
click at [95, 125] on input "text" at bounding box center [112, 127] width 96 height 11
type input "R"
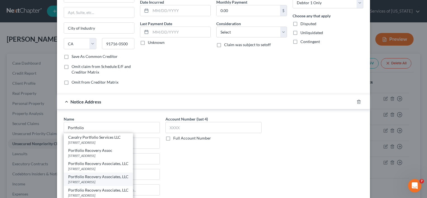
click at [93, 177] on div "Portfolio Recovery Associates, LLC" at bounding box center [98, 177] width 60 height 6
type input "Portfolio Recovery Associates, LLC"
type input "PO Box 2427"
type input "Fargo"
select select "29"
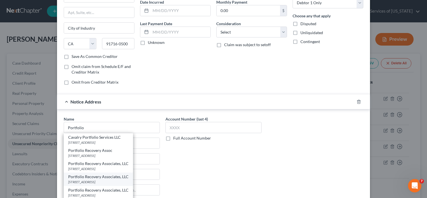
type input "58108-2427"
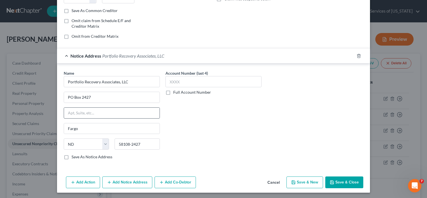
scroll to position [102, 0]
click at [119, 181] on button "Add Notice Address" at bounding box center [127, 182] width 50 height 12
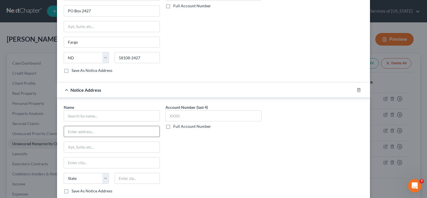
scroll to position [214, 0]
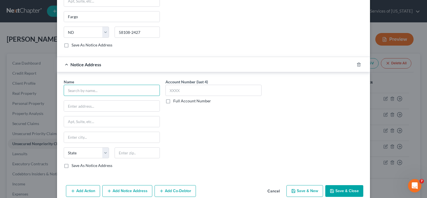
click at [74, 88] on input "text" at bounding box center [112, 90] width 96 height 11
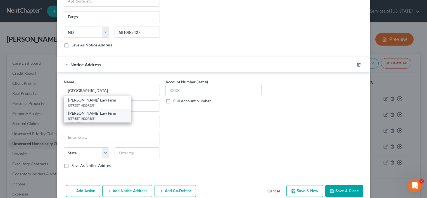
click at [86, 117] on div "[STREET_ADDRESS]" at bounding box center [97, 118] width 58 height 5
type input "[PERSON_NAME] Law Firm"
type input "PO Box 2427"
type input "Fargo"
select select "29"
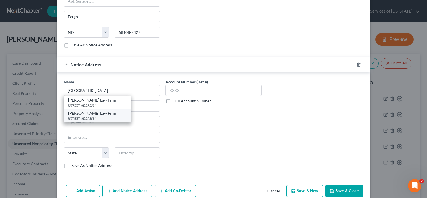
type input "58108-2427"
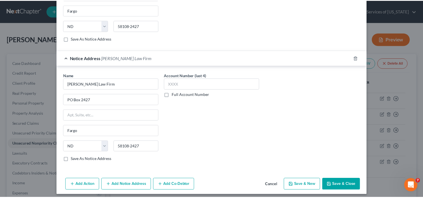
scroll to position [222, 0]
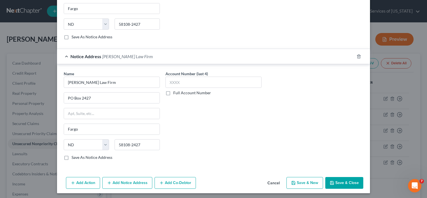
click at [340, 183] on button "Save & Close" at bounding box center [344, 183] width 38 height 12
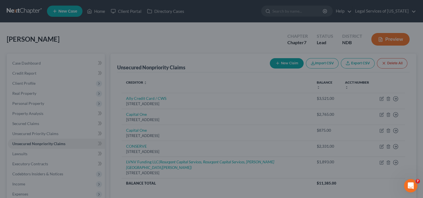
scroll to position [0, 0]
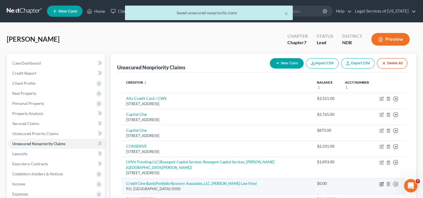
click at [382, 182] on icon "button" at bounding box center [381, 184] width 4 height 4
select select "4"
select select "0"
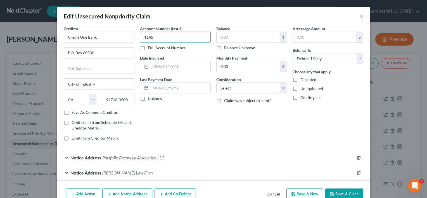
type input "1145"
click at [337, 193] on button "Save & Close" at bounding box center [344, 194] width 38 height 12
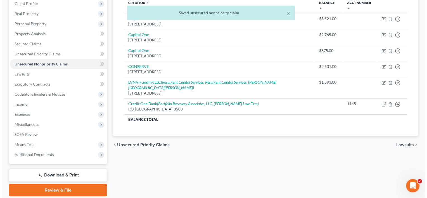
scroll to position [84, 0]
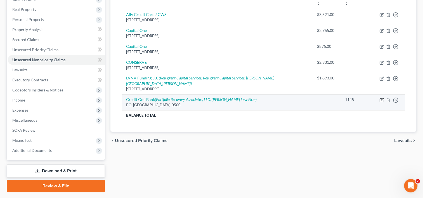
click at [382, 98] on icon "button" at bounding box center [381, 100] width 4 height 4
select select "4"
select select "0"
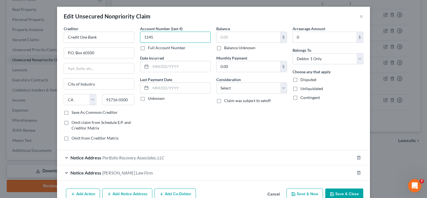
drag, startPoint x: 163, startPoint y: 35, endPoint x: 102, endPoint y: 27, distance: 62.0
click at [102, 27] on div "Creditor * Credit One Bank P.O. [GEOGRAPHIC_DATA] [US_STATE] AK AR AZ CA CO CT …" at bounding box center [213, 86] width 305 height 120
click at [241, 36] on input "text" at bounding box center [248, 37] width 63 height 11
type input "1,145"
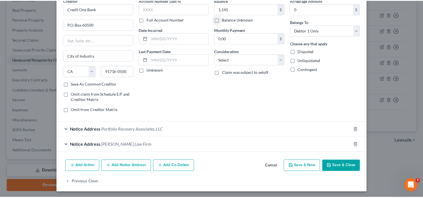
scroll to position [29, 0]
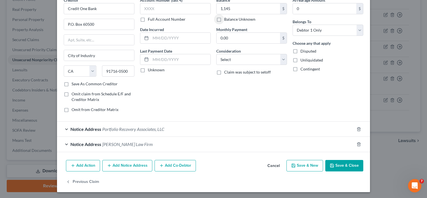
click at [342, 163] on button "Save & Close" at bounding box center [344, 166] width 38 height 12
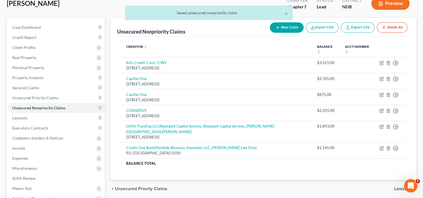
scroll to position [56, 0]
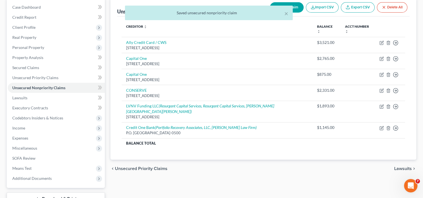
click at [406, 166] on span "Lawsuits" at bounding box center [403, 168] width 18 height 4
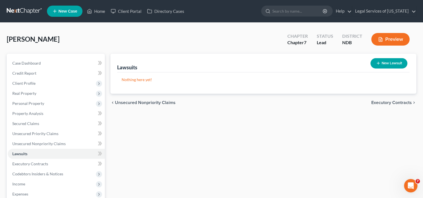
click at [392, 63] on button "New Lawsuit" at bounding box center [388, 63] width 37 height 10
select select "0"
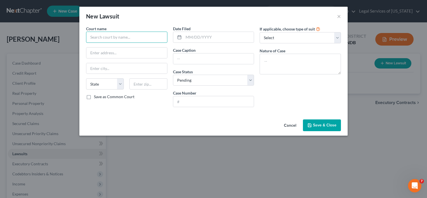
click at [138, 32] on input "text" at bounding box center [126, 37] width 81 height 11
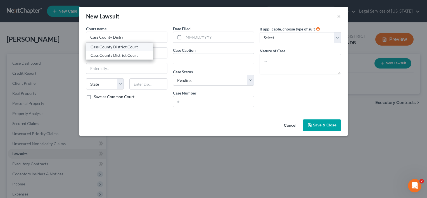
click at [115, 48] on div "Cass County District Court" at bounding box center [120, 47] width 58 height 6
type input "Cass County District Court"
type input "[STREET_ADDRESS]"
type input "Fargo"
select select "29"
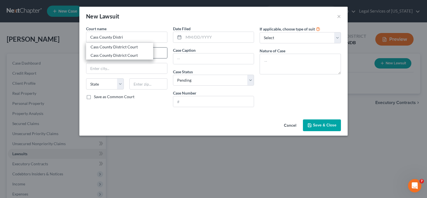
type input "58103"
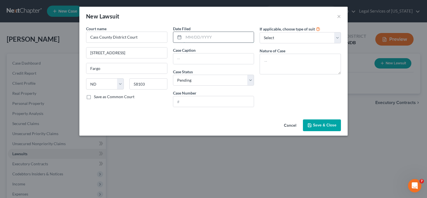
click at [197, 37] on input "text" at bounding box center [219, 37] width 70 height 11
type input "[DATE]"
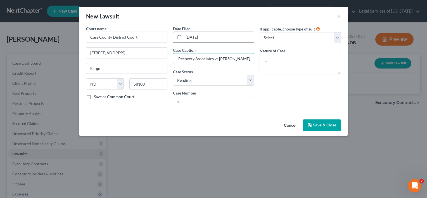
scroll to position [0, 24]
type input "Portfolio Recovery Associates vs [PERSON_NAME]"
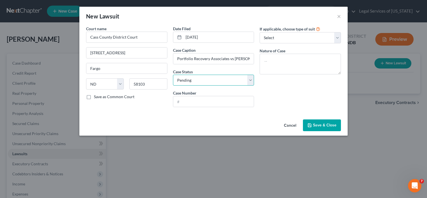
click at [252, 82] on select "Select Pending On Appeal Concluded" at bounding box center [213, 80] width 81 height 11
click at [173, 75] on select "Select Pending On Appeal Concluded" at bounding box center [213, 80] width 81 height 11
click at [197, 102] on input "text" at bounding box center [213, 101] width 81 height 11
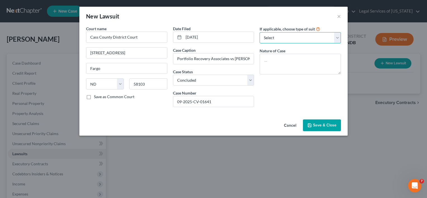
click at [336, 40] on select "Select Repossession Garnishment Foreclosure Attached, Seized, Or Levied Other" at bounding box center [300, 37] width 81 height 11
click at [260, 32] on select "Select Repossession Garnishment Foreclosure Attached, Seized, Or Levied Other" at bounding box center [300, 37] width 81 height 11
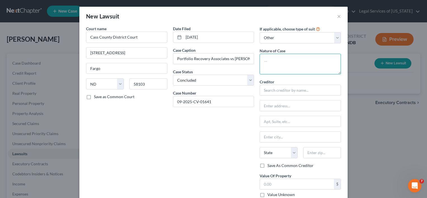
click at [290, 63] on textarea at bounding box center [300, 64] width 81 height 21
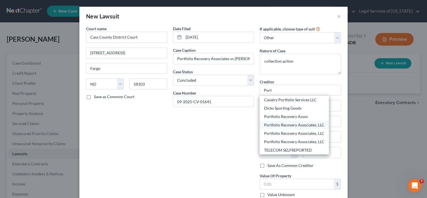
click at [285, 125] on div "Portfolio Recovery Associates, LLC" at bounding box center [294, 125] width 60 height 6
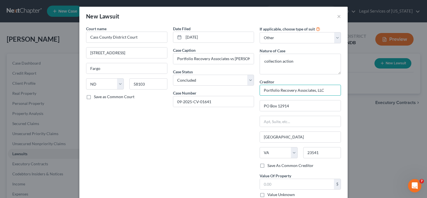
drag, startPoint x: 323, startPoint y: 88, endPoint x: 209, endPoint y: 89, distance: 114.1
click at [209, 89] on div "Court name * Cass County District Court [GEOGRAPHIC_DATA] [US_STATE] AK AR AZ C…" at bounding box center [213, 114] width 261 height 176
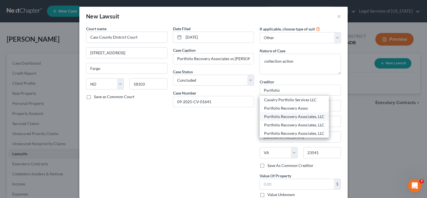
click at [270, 116] on div "Portfolio Recovery Associates, LLC" at bounding box center [294, 117] width 60 height 6
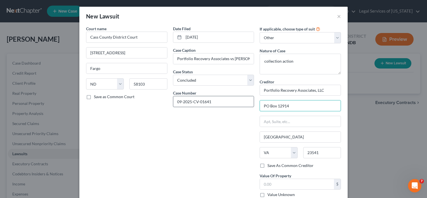
drag, startPoint x: 293, startPoint y: 105, endPoint x: 235, endPoint y: 103, distance: 58.2
click at [235, 103] on div "Court name * Cass County District Court [GEOGRAPHIC_DATA] [US_STATE] AK AR AZ C…" at bounding box center [213, 114] width 261 height 176
click at [217, 150] on div "Date Filed [DATE] Case Caption Portfolio Recovery Associates vs [PERSON_NAME] C…" at bounding box center [213, 114] width 87 height 176
click at [328, 90] on input "Portfolio Recovery Associates, LLC" at bounding box center [300, 90] width 81 height 11
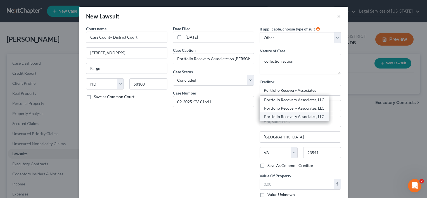
click at [308, 117] on div "Portfolio Recovery Associates, LLC" at bounding box center [294, 117] width 60 height 6
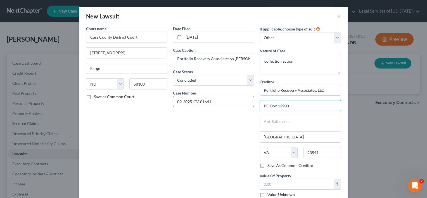
drag, startPoint x: 296, startPoint y: 105, endPoint x: 249, endPoint y: 100, distance: 47.5
click at [249, 100] on div "Court name * Cass County District Court [GEOGRAPHIC_DATA] [US_STATE] AK AR AZ C…" at bounding box center [213, 114] width 261 height 176
drag, startPoint x: 322, startPoint y: 151, endPoint x: 332, endPoint y: 155, distance: 11.1
click at [323, 151] on input "58108" at bounding box center [322, 152] width 38 height 11
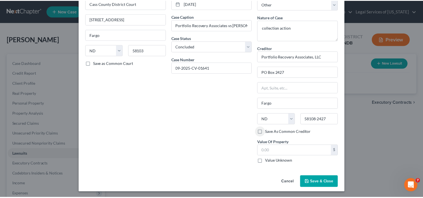
scroll to position [34, 0]
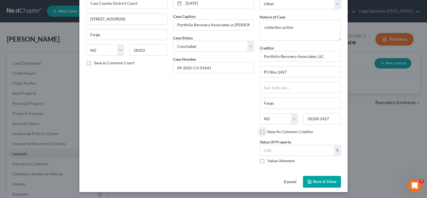
click at [268, 130] on label "Save As Common Creditor" at bounding box center [291, 132] width 46 height 6
click at [270, 130] on input "Save As Common Creditor" at bounding box center [272, 131] width 4 height 4
click at [315, 179] on button "Save & Close" at bounding box center [322, 182] width 38 height 12
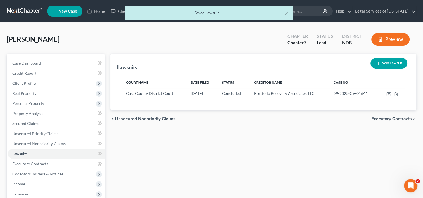
click at [402, 119] on span "Executory Contracts" at bounding box center [391, 119] width 41 height 4
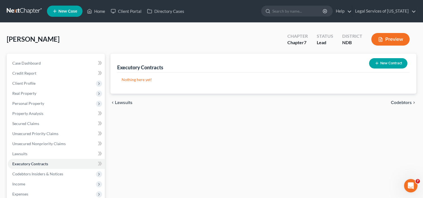
click at [396, 103] on span "Codebtors" at bounding box center [401, 102] width 21 height 4
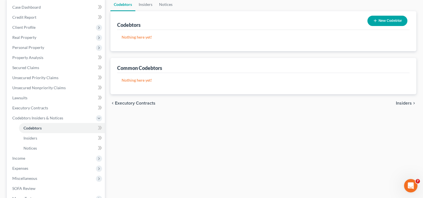
click at [405, 103] on span "Insiders" at bounding box center [404, 103] width 16 height 4
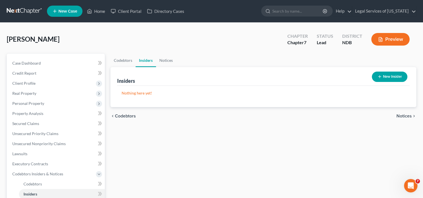
click at [400, 115] on span "Notices" at bounding box center [403, 116] width 15 height 4
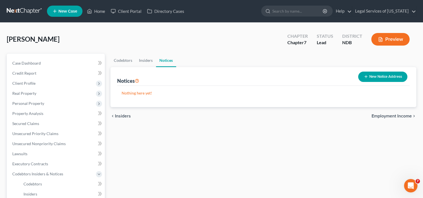
click at [396, 116] on span "Employment Income" at bounding box center [391, 116] width 40 height 4
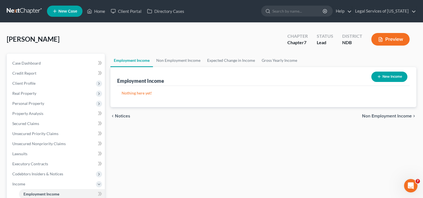
click at [391, 77] on button "New Income" at bounding box center [389, 77] width 36 height 10
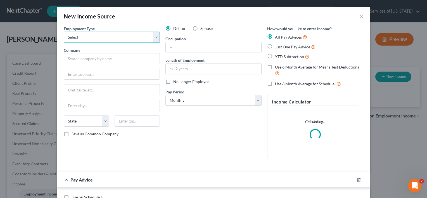
click at [154, 37] on select "Select Full or [DEMOGRAPHIC_DATA] Employment Self Employment" at bounding box center [112, 37] width 96 height 11
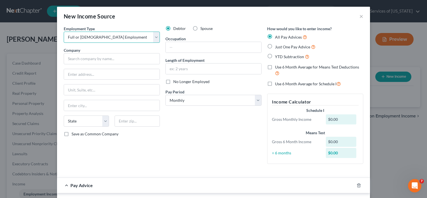
click at [64, 32] on select "Select Full or [DEMOGRAPHIC_DATA] Employment Self Employment" at bounding box center [112, 37] width 96 height 11
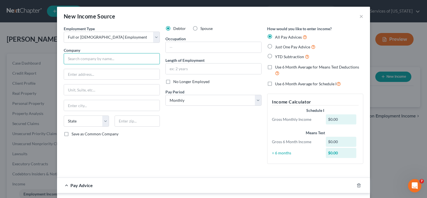
click at [96, 57] on input "text" at bounding box center [112, 58] width 96 height 11
click at [359, 16] on button "×" at bounding box center [361, 16] width 4 height 7
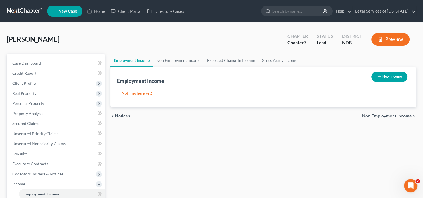
click at [126, 118] on div "chevron_left Notices Non Employment Income chevron_right" at bounding box center [263, 116] width 306 height 18
click at [125, 117] on span "Notices" at bounding box center [122, 116] width 15 height 4
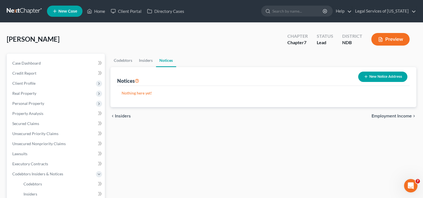
click at [121, 116] on span "Insiders" at bounding box center [123, 116] width 16 height 4
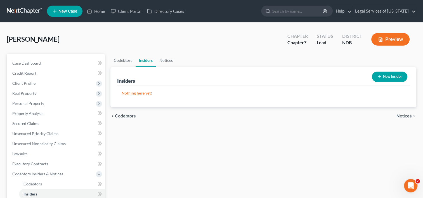
click at [121, 116] on span "Codebtors" at bounding box center [125, 116] width 21 height 4
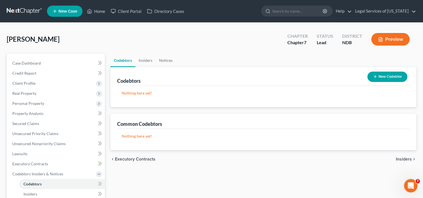
click at [124, 159] on span "Executory Contracts" at bounding box center [135, 159] width 41 height 4
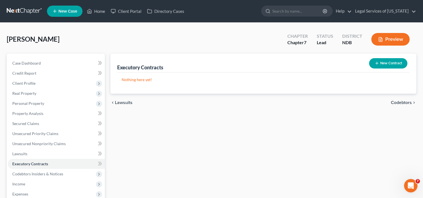
click at [125, 102] on span "Lawsuits" at bounding box center [124, 102] width 18 height 4
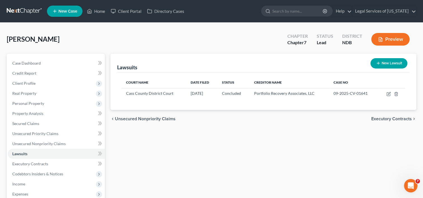
click at [387, 63] on button "New Lawsuit" at bounding box center [388, 63] width 37 height 10
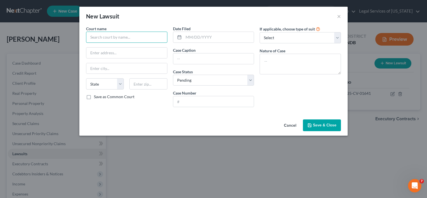
click at [123, 35] on input "text" at bounding box center [126, 37] width 81 height 11
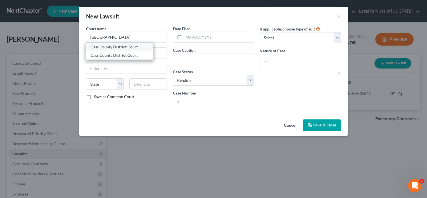
click at [107, 50] on div "Cass County District Court" at bounding box center [119, 47] width 67 height 8
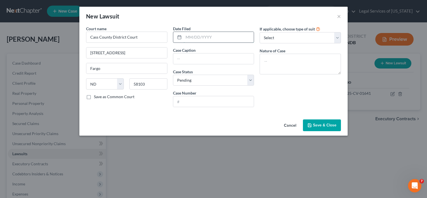
click at [195, 37] on input "text" at bounding box center [219, 37] width 70 height 11
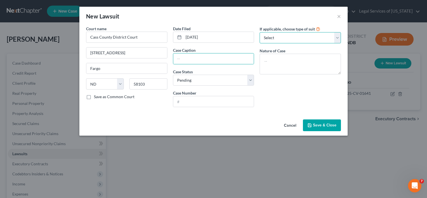
click at [337, 40] on select "Select Repossession Garnishment Foreclosure Attached, Seized, Or Levied Other" at bounding box center [300, 37] width 81 height 11
click at [260, 32] on select "Select Repossession Garnishment Foreclosure Attached, Seized, Or Levied Other" at bounding box center [300, 37] width 81 height 11
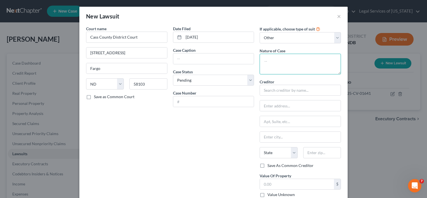
click at [284, 67] on textarea at bounding box center [300, 64] width 81 height 21
click at [212, 58] on input "text" at bounding box center [213, 58] width 81 height 11
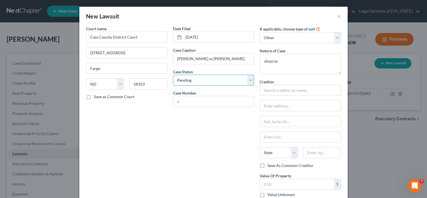
click at [249, 79] on select "Select Pending On Appeal Concluded" at bounding box center [213, 80] width 81 height 11
click at [173, 75] on select "Select Pending On Appeal Concluded" at bounding box center [213, 80] width 81 height 11
click at [205, 100] on input "text" at bounding box center [213, 101] width 81 height 11
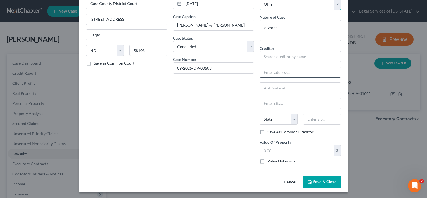
scroll to position [34, 0]
click at [316, 182] on span "Save & Close" at bounding box center [324, 181] width 23 height 5
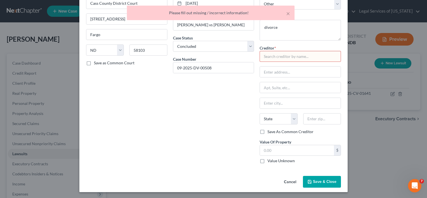
click at [289, 54] on input "text" at bounding box center [300, 56] width 81 height 11
click at [290, 14] on button "×" at bounding box center [288, 13] width 4 height 7
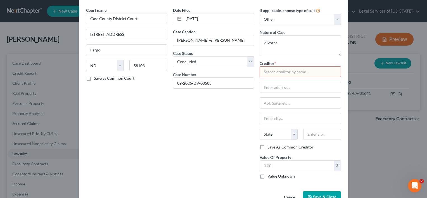
scroll to position [6, 0]
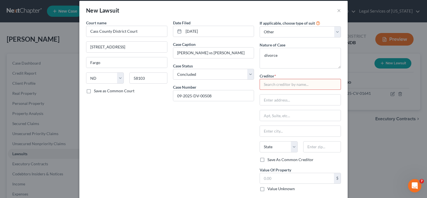
click at [303, 85] on input "text" at bounding box center [300, 84] width 81 height 11
click at [337, 34] on select "Select Repossession Garnishment Foreclosure Attached, Seized, Or Levied Other" at bounding box center [300, 31] width 81 height 11
click at [260, 26] on select "Select Repossession Garnishment Foreclosure Attached, Seized, Or Levied Other" at bounding box center [300, 31] width 81 height 11
click at [278, 55] on textarea "divorce" at bounding box center [300, 58] width 81 height 21
click at [282, 85] on input "text" at bounding box center [300, 84] width 81 height 11
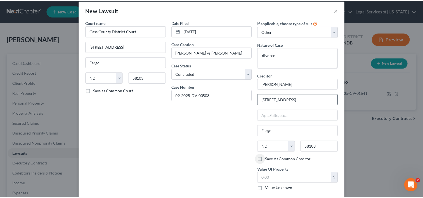
scroll to position [34, 0]
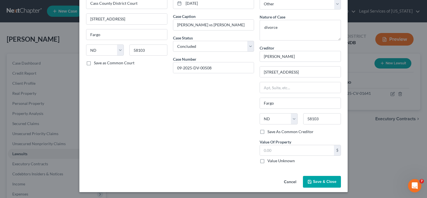
click at [310, 181] on button "Save & Close" at bounding box center [322, 182] width 38 height 12
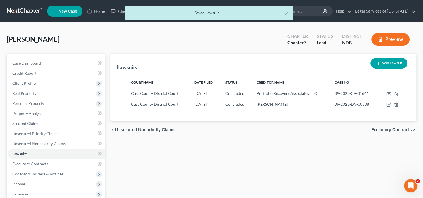
click at [388, 130] on span "Executory Contracts" at bounding box center [391, 129] width 41 height 4
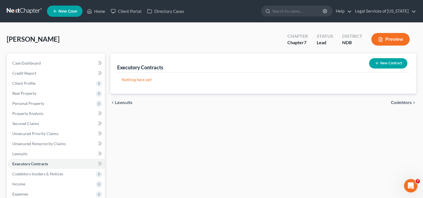
click at [402, 103] on span "Codebtors" at bounding box center [401, 102] width 21 height 4
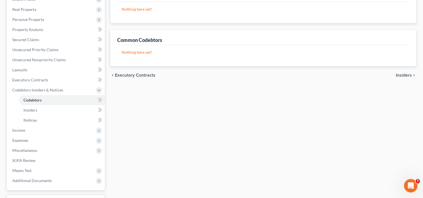
click at [400, 76] on span "Insiders" at bounding box center [404, 75] width 16 height 4
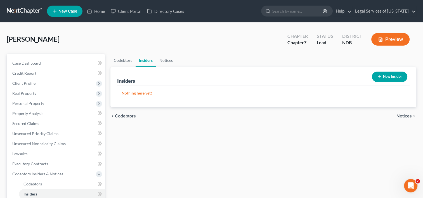
click at [412, 115] on icon "chevron_right" at bounding box center [414, 116] width 4 height 4
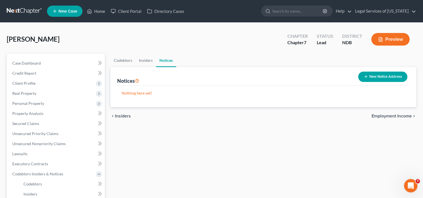
click at [375, 115] on span "Employment Income" at bounding box center [391, 116] width 40 height 4
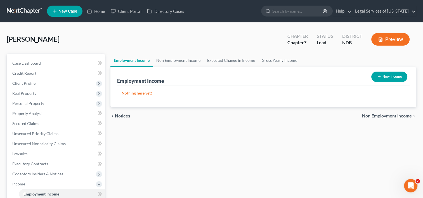
click at [385, 77] on button "New Income" at bounding box center [389, 77] width 36 height 10
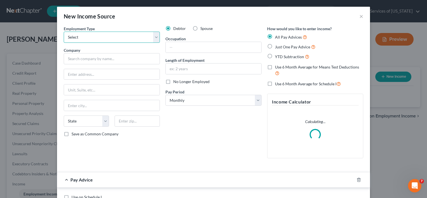
click at [152, 36] on select "Select Full or [DEMOGRAPHIC_DATA] Employment Self Employment" at bounding box center [112, 37] width 96 height 11
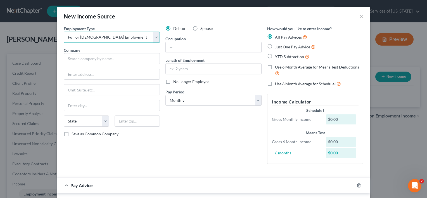
click at [64, 32] on select "Select Full or [DEMOGRAPHIC_DATA] Employment Self Employment" at bounding box center [112, 37] width 96 height 11
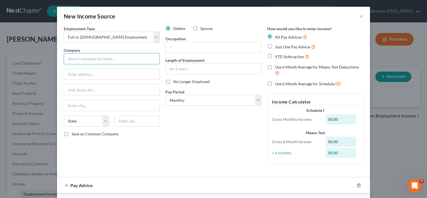
click at [95, 56] on input "text" at bounding box center [112, 58] width 96 height 11
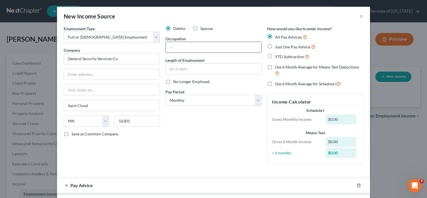
click at [192, 45] on input "text" at bounding box center [214, 47] width 96 height 11
click at [258, 100] on select "Select Monthly Twice Monthly Every Other Week Weekly" at bounding box center [213, 100] width 96 height 11
click at [165, 95] on select "Select Monthly Twice Monthly Every Other Week Weekly" at bounding box center [213, 100] width 96 height 11
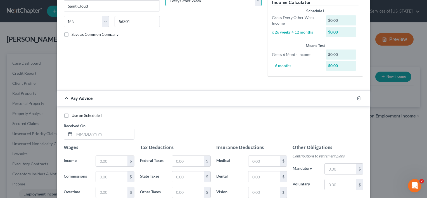
scroll to position [112, 0]
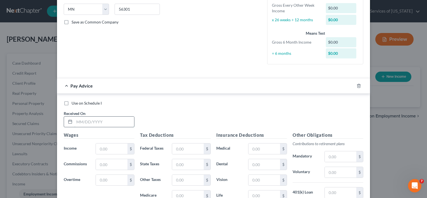
click at [95, 121] on input "text" at bounding box center [104, 122] width 60 height 11
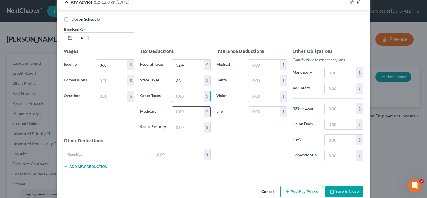
scroll to position [205, 0]
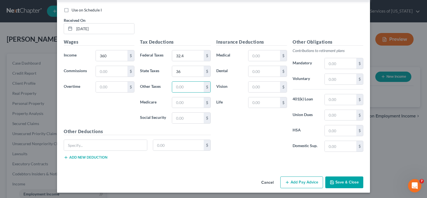
click at [343, 182] on button "Save & Close" at bounding box center [344, 182] width 38 height 12
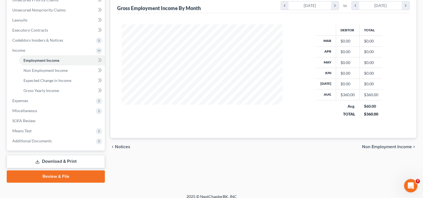
scroll to position [139, 0]
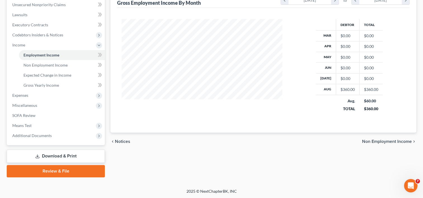
click at [386, 141] on span "Non Employment Income" at bounding box center [387, 141] width 50 height 4
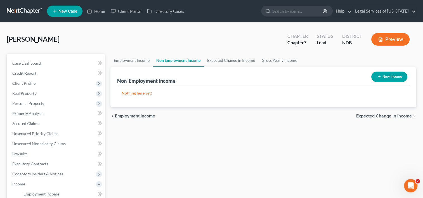
click at [385, 75] on button "New Income" at bounding box center [389, 77] width 36 height 10
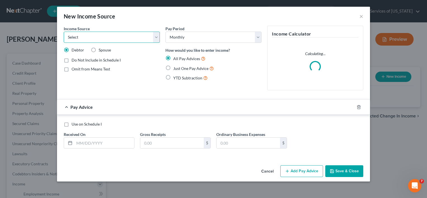
click at [158, 39] on select "Select Unemployment Disability (from employer) Pension Retirement Social Securi…" at bounding box center [112, 37] width 96 height 11
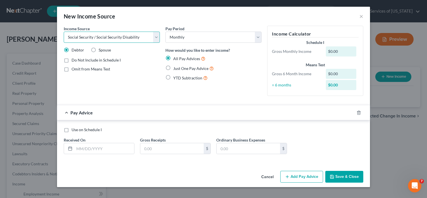
click at [64, 32] on select "Select Unemployment Disability (from employer) Pension Retirement Social Securi…" at bounding box center [112, 37] width 96 height 11
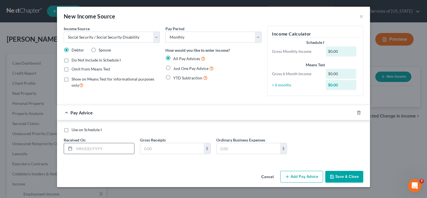
click at [125, 144] on input "text" at bounding box center [104, 148] width 60 height 11
click at [344, 176] on button "Save & Close" at bounding box center [344, 177] width 38 height 12
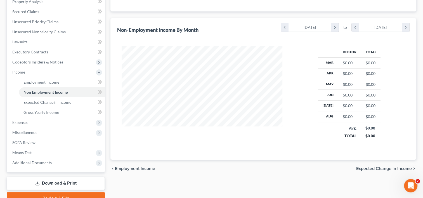
scroll to position [139, 0]
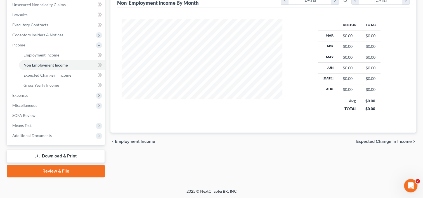
click at [368, 141] on span "Expected Change in Income" at bounding box center [384, 141] width 56 height 4
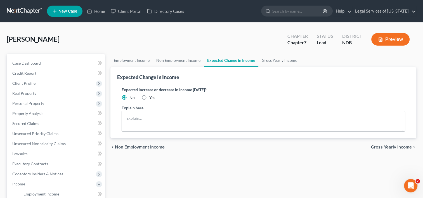
scroll to position [56, 0]
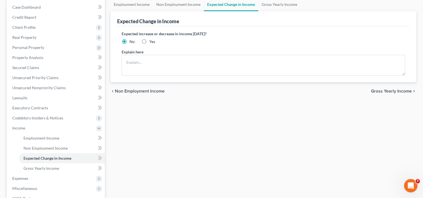
click at [380, 90] on span "Gross Yearly Income" at bounding box center [391, 91] width 41 height 4
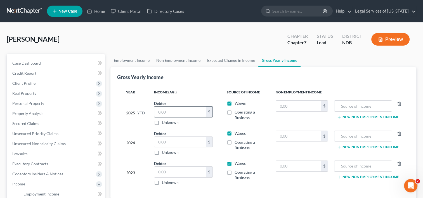
click at [173, 112] on input "text" at bounding box center [179, 112] width 51 height 11
click at [342, 106] on input "text" at bounding box center [363, 106] width 52 height 11
click at [315, 110] on input "text" at bounding box center [298, 106] width 45 height 11
click at [171, 142] on input "text" at bounding box center [179, 142] width 51 height 11
click at [296, 134] on input "text" at bounding box center [298, 136] width 45 height 11
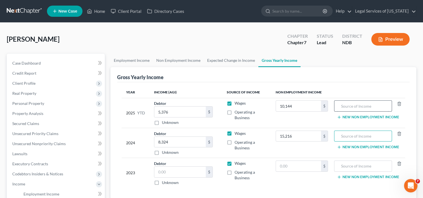
click at [339, 106] on input "text" at bounding box center [363, 106] width 52 height 11
drag, startPoint x: 375, startPoint y: 105, endPoint x: 325, endPoint y: 105, distance: 50.3
click at [325, 105] on tr "2025 YTD Debtor 5,376.00 $ Unknown Balance Undetermined 5,376 $ Unknown Wages O…" at bounding box center [263, 113] width 283 height 30
click at [368, 136] on input "text" at bounding box center [363, 136] width 52 height 11
paste input "social security"
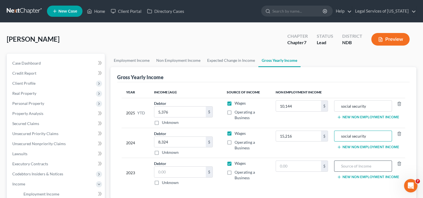
click at [361, 166] on input "text" at bounding box center [363, 166] width 52 height 11
paste input "social security"
click at [292, 169] on input "text" at bounding box center [298, 166] width 45 height 11
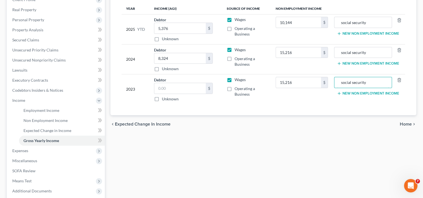
scroll to position [84, 0]
click at [407, 124] on span "Home" at bounding box center [406, 124] width 12 height 4
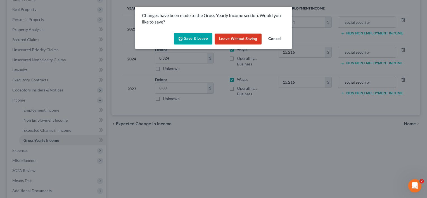
click at [205, 40] on button "Save & Leave" at bounding box center [193, 39] width 39 height 12
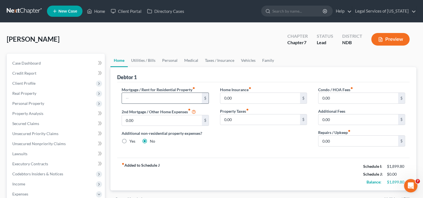
click at [143, 96] on input "text" at bounding box center [162, 98] width 80 height 11
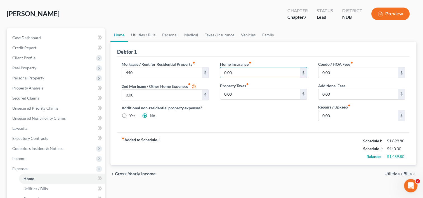
scroll to position [56, 0]
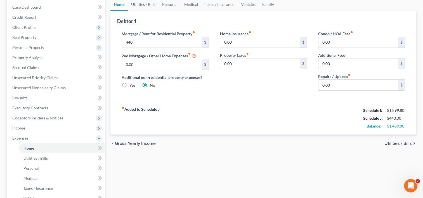
click at [396, 142] on span "Utilities / Bills" at bounding box center [397, 143] width 27 height 4
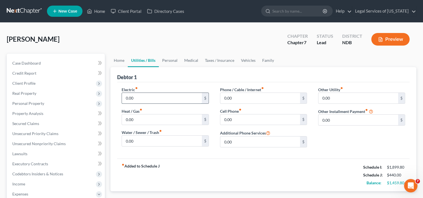
click at [151, 97] on input "0.00" at bounding box center [162, 98] width 80 height 11
click at [151, 98] on input "78" at bounding box center [162, 98] width 80 height 11
click at [232, 99] on input "text" at bounding box center [260, 98] width 80 height 11
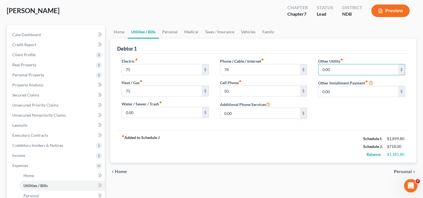
scroll to position [56, 0]
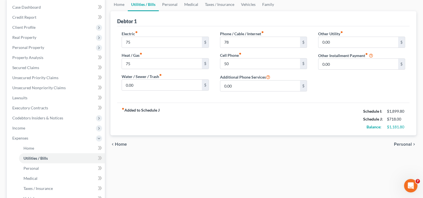
click at [401, 143] on span "Personal" at bounding box center [403, 144] width 18 height 4
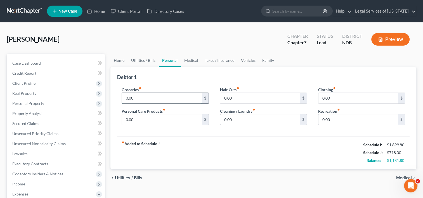
click at [150, 96] on input "0.00" at bounding box center [162, 98] width 80 height 11
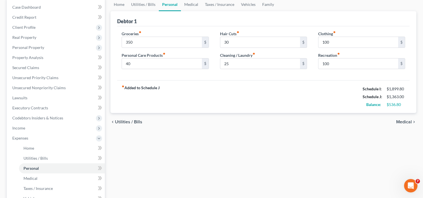
click at [409, 120] on span "Medical" at bounding box center [404, 122] width 16 height 4
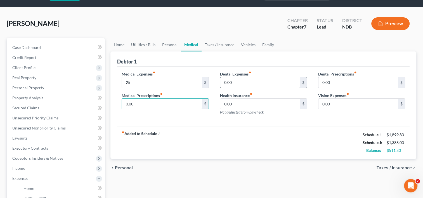
scroll to position [28, 0]
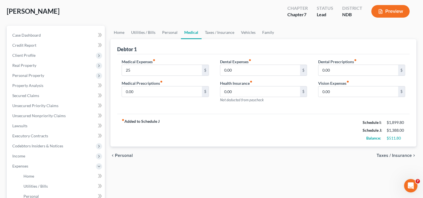
click at [397, 153] on span "Taxes / Insurance" at bounding box center [394, 155] width 35 height 4
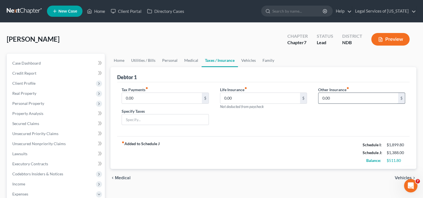
click at [356, 97] on input "0.00" at bounding box center [358, 98] width 80 height 11
click at [382, 98] on input "0.00" at bounding box center [358, 98] width 80 height 11
drag, startPoint x: 347, startPoint y: 104, endPoint x: 297, endPoint y: 91, distance: 52.5
click at [297, 91] on div "Tax Payments fiber_manual_record 0.00 $ Specify Taxes Life Insurance fiber_manu…" at bounding box center [263, 108] width 295 height 43
click at [399, 177] on span "Vehicles" at bounding box center [403, 178] width 17 height 4
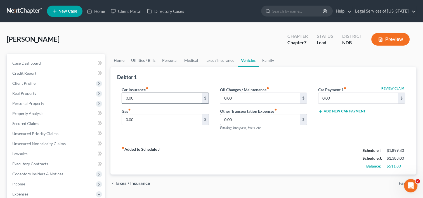
click at [151, 97] on input "0.00" at bounding box center [162, 98] width 80 height 11
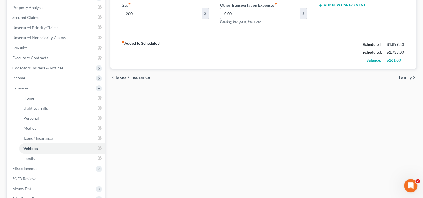
scroll to position [112, 0]
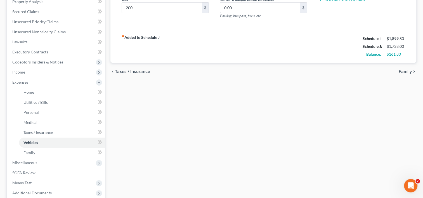
click at [405, 73] on span "Family" at bounding box center [405, 71] width 13 height 4
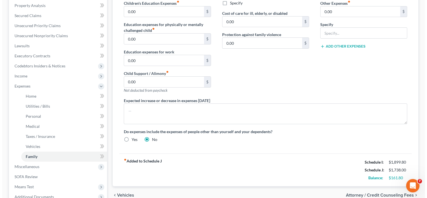
scroll to position [140, 0]
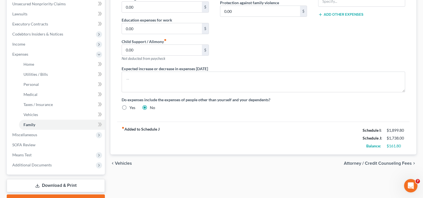
click at [379, 162] on span "Attorney / Credit Counseling Fees" at bounding box center [378, 163] width 68 height 4
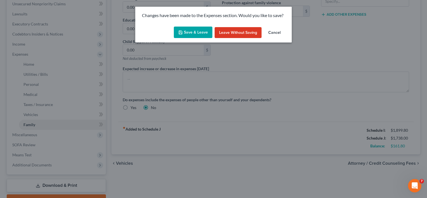
drag, startPoint x: 187, startPoint y: 33, endPoint x: 186, endPoint y: 41, distance: 8.8
click at [187, 33] on button "Save & Leave" at bounding box center [193, 33] width 39 height 12
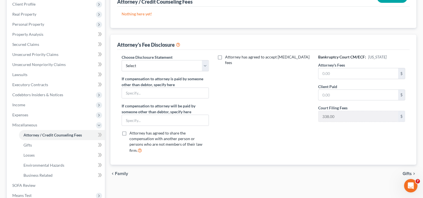
scroll to position [112, 0]
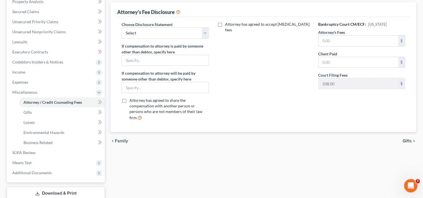
click at [209, 33] on div "Choose Disclosure Statement Select Disclosure of Compensation of Attorney for D…" at bounding box center [165, 74] width 98 height 104
click at [207, 34] on select "Select Disclosure of Compensation of Attorney for Debtor(s)" at bounding box center [165, 32] width 87 height 11
click at [122, 27] on select "Select Disclosure of Compensation of Attorney for Debtor(s)" at bounding box center [165, 32] width 87 height 11
click at [153, 90] on input "text" at bounding box center [165, 87] width 86 height 11
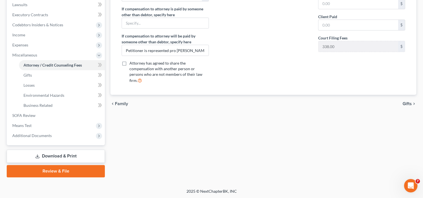
click at [408, 101] on span "Gifts" at bounding box center [407, 103] width 9 height 4
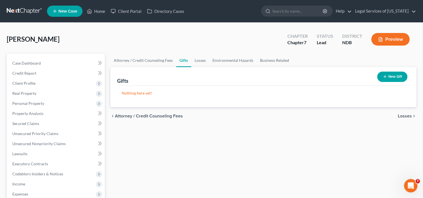
click at [407, 116] on span "Losses" at bounding box center [405, 116] width 14 height 4
click at [393, 115] on span "Environmental Hazards" at bounding box center [388, 116] width 47 height 4
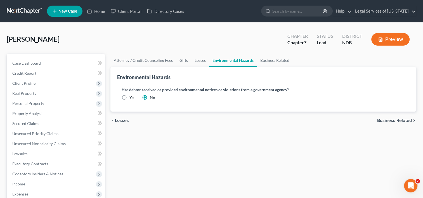
click at [398, 121] on span "Business Related" at bounding box center [394, 120] width 35 height 4
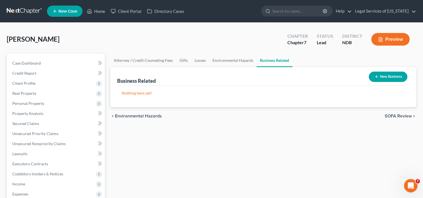
click at [412, 115] on icon "chevron_right" at bounding box center [414, 116] width 4 height 4
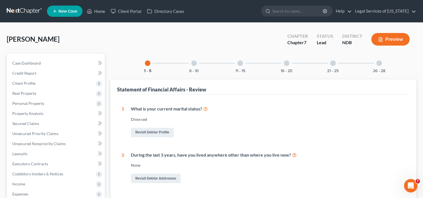
click at [195, 64] on div at bounding box center [194, 63] width 6 height 6
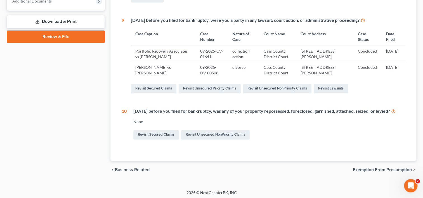
scroll to position [241, 0]
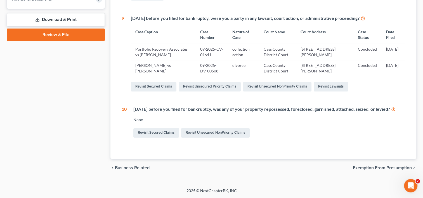
click at [380, 169] on span "Exemption from Presumption" at bounding box center [382, 167] width 59 height 4
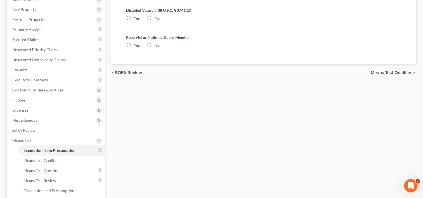
click at [374, 71] on span "Means Test Qualifier" at bounding box center [391, 72] width 41 height 4
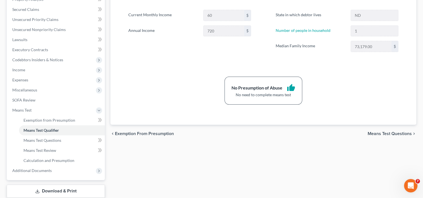
scroll to position [140, 0]
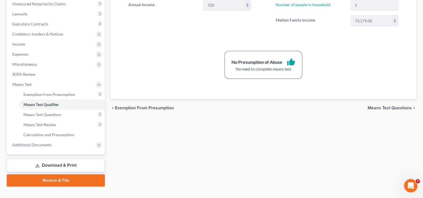
click at [381, 104] on div "chevron_left Exemption from Presumption Means Test Questions chevron_right" at bounding box center [263, 108] width 306 height 18
click at [380, 108] on span "Means Test Questions" at bounding box center [390, 108] width 44 height 4
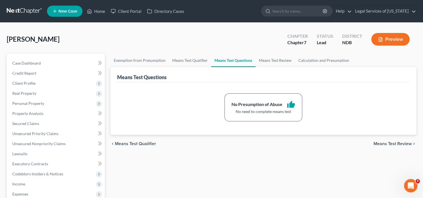
click at [390, 142] on span "Means Test Review" at bounding box center [392, 143] width 38 height 4
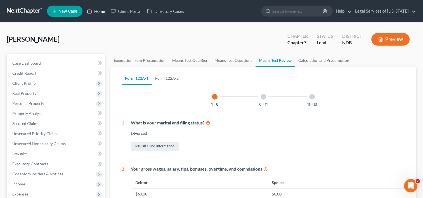
drag, startPoint x: 104, startPoint y: 11, endPoint x: 101, endPoint y: 21, distance: 10.5
click at [104, 11] on link "Home" at bounding box center [96, 11] width 24 height 10
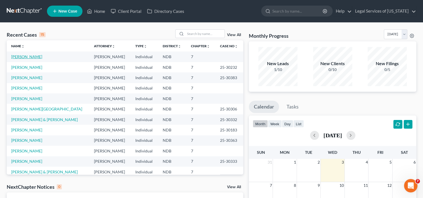
click at [16, 57] on link "[PERSON_NAME]" at bounding box center [26, 56] width 31 height 5
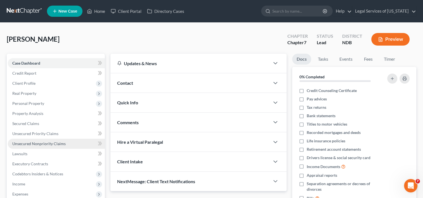
click at [33, 143] on span "Unsecured Nonpriority Claims" at bounding box center [38, 143] width 53 height 5
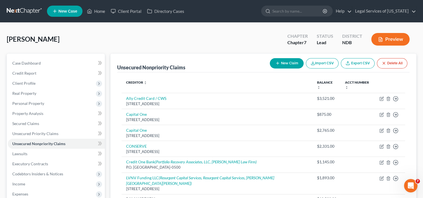
click at [285, 61] on button "New Claim" at bounding box center [287, 63] width 34 height 10
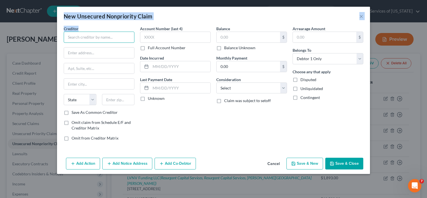
click at [89, 34] on input "text" at bounding box center [99, 37] width 71 height 11
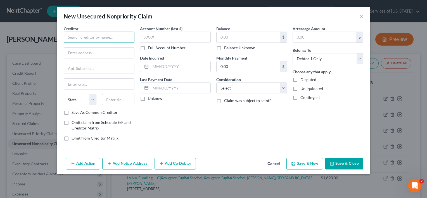
click at [89, 36] on input "text" at bounding box center [99, 37] width 71 height 11
click at [117, 32] on input "Department of Education" at bounding box center [99, 37] width 71 height 11
click at [94, 54] on input "text" at bounding box center [99, 53] width 70 height 11
click at [121, 38] on input "Department of Education" at bounding box center [99, 37] width 71 height 11
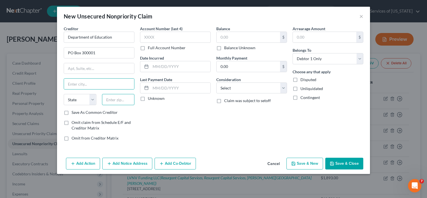
click at [116, 100] on input "text" at bounding box center [118, 99] width 33 height 11
drag, startPoint x: 65, startPoint y: 112, endPoint x: 107, endPoint y: 121, distance: 43.2
click at [72, 112] on label "Save As Common Creditor" at bounding box center [95, 113] width 46 height 6
click at [74, 112] on input "Save As Common Creditor" at bounding box center [76, 112] width 4 height 4
click at [223, 37] on input "text" at bounding box center [248, 37] width 63 height 11
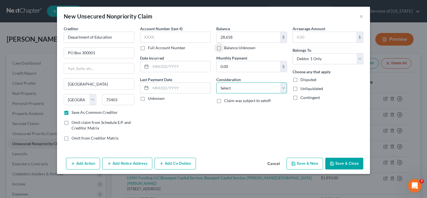
click at [284, 87] on select "Select Cable / Satellite Services Collection Agency Credit Card Debt Debt Couns…" at bounding box center [251, 87] width 71 height 11
click at [216, 82] on select "Select Cable / Satellite Services Collection Agency Credit Card Debt Debt Couns…" at bounding box center [251, 87] width 71 height 11
click at [340, 164] on button "Save & Close" at bounding box center [344, 164] width 38 height 12
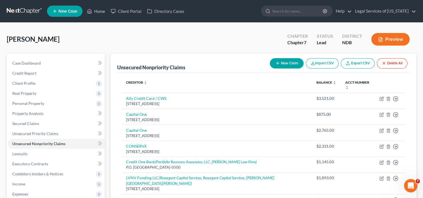
click at [281, 62] on button "New Claim" at bounding box center [287, 63] width 34 height 10
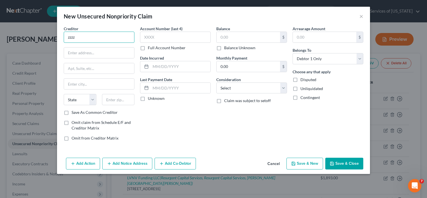
click at [101, 36] on input "zzzz" at bounding box center [99, 37] width 71 height 11
click at [129, 53] on input "text" at bounding box center [99, 53] width 70 height 11
click at [72, 114] on label "Save As Common Creditor" at bounding box center [95, 113] width 46 height 6
click at [74, 113] on input "Save As Common Creditor" at bounding box center [76, 112] width 4 height 4
click at [227, 36] on input "text" at bounding box center [248, 37] width 63 height 11
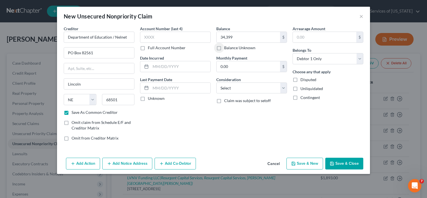
drag, startPoint x: 336, startPoint y: 164, endPoint x: 347, endPoint y: 160, distance: 10.9
click at [336, 164] on button "Save & Close" at bounding box center [344, 164] width 38 height 12
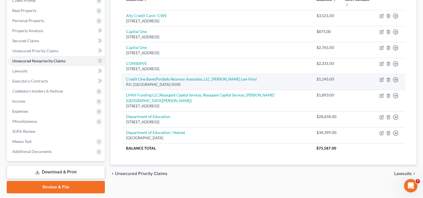
scroll to position [99, 0]
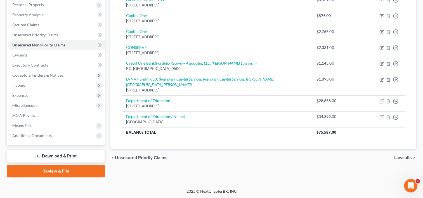
click at [402, 155] on span "Lawsuits" at bounding box center [403, 157] width 18 height 4
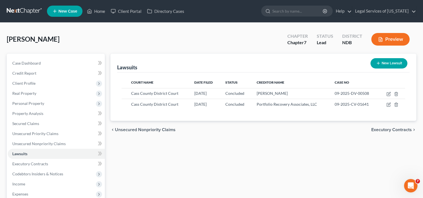
click at [388, 129] on span "Executory Contracts" at bounding box center [391, 129] width 41 height 4
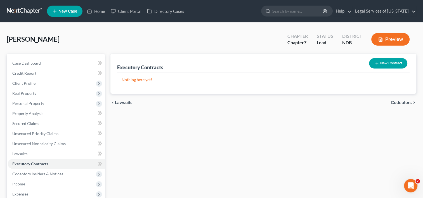
click at [398, 104] on span "Codebtors" at bounding box center [401, 102] width 21 height 4
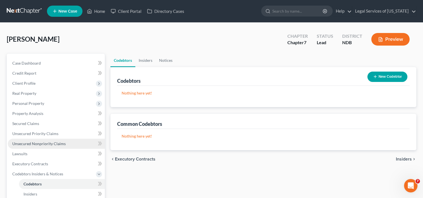
click at [25, 145] on span "Unsecured Nonpriority Claims" at bounding box center [38, 143] width 53 height 5
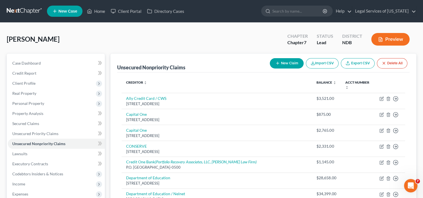
click at [278, 63] on icon "button" at bounding box center [277, 63] width 4 height 4
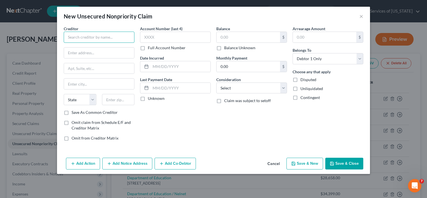
click at [118, 34] on input "text" at bounding box center [99, 37] width 71 height 11
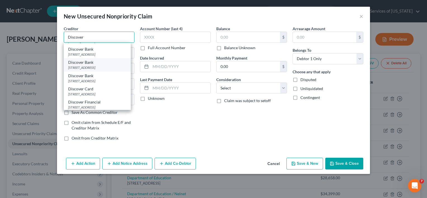
scroll to position [56, 0]
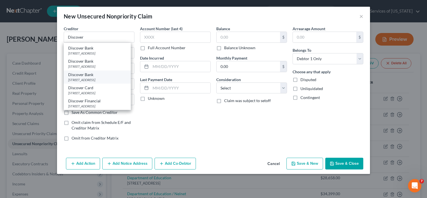
click at [96, 82] on div "[STREET_ADDRESS]" at bounding box center [97, 79] width 58 height 5
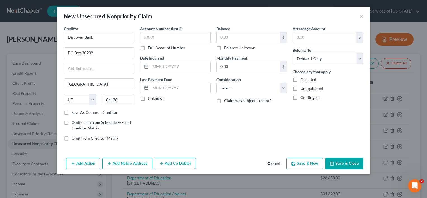
scroll to position [0, 0]
click at [223, 37] on input "text" at bounding box center [248, 37] width 63 height 11
click at [353, 163] on button "Save & Close" at bounding box center [344, 164] width 38 height 12
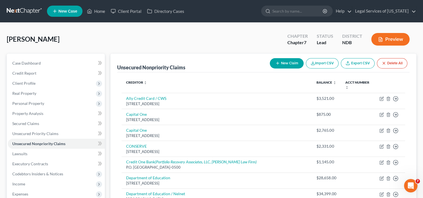
click at [283, 65] on button "New Claim" at bounding box center [287, 63] width 34 height 10
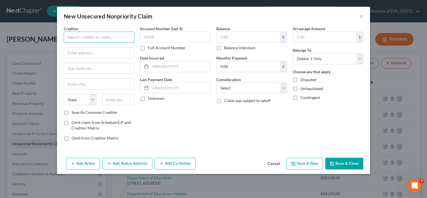
click at [110, 34] on input "text" at bounding box center [99, 37] width 71 height 11
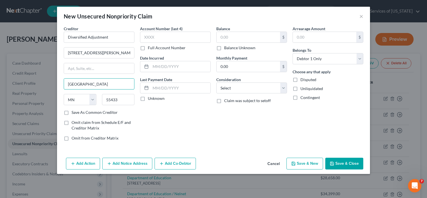
drag, startPoint x: 97, startPoint y: 82, endPoint x: 3, endPoint y: 70, distance: 95.2
click at [3, 70] on div "New Unsecured Nonpriority Claim × Creditor * Diversified Adjustment [GEOGRAPHIC…" at bounding box center [213, 99] width 427 height 198
click at [72, 112] on label "Save As Common Creditor" at bounding box center [95, 113] width 46 height 6
click at [74, 112] on input "Save As Common Creditor" at bounding box center [76, 112] width 4 height 4
click at [239, 39] on input "text" at bounding box center [248, 37] width 63 height 11
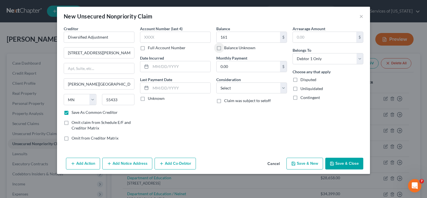
click at [345, 164] on button "Save & Close" at bounding box center [344, 164] width 38 height 12
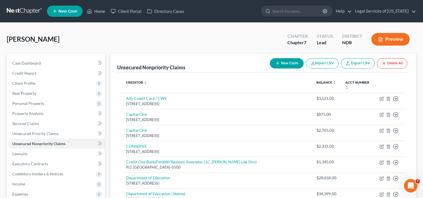
click at [289, 66] on button "New Claim" at bounding box center [287, 63] width 34 height 10
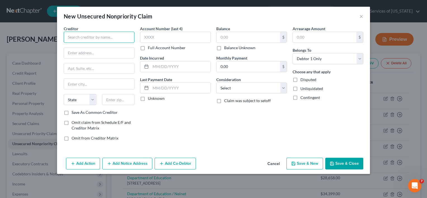
click at [114, 37] on input "text" at bounding box center [99, 37] width 71 height 11
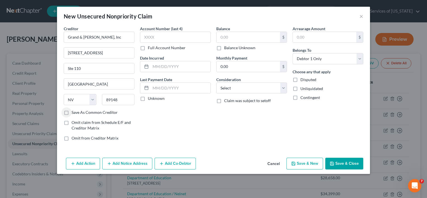
click at [72, 112] on label "Save As Common Creditor" at bounding box center [95, 113] width 46 height 6
click at [74, 112] on input "Save As Common Creditor" at bounding box center [76, 112] width 4 height 4
click at [236, 36] on input "text" at bounding box center [248, 37] width 63 height 11
click at [340, 161] on button "Save & Close" at bounding box center [344, 164] width 38 height 12
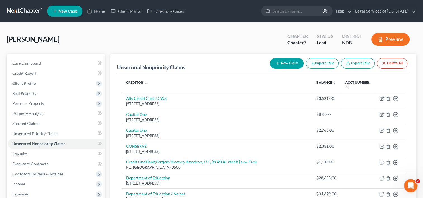
click at [279, 64] on button "New Claim" at bounding box center [287, 63] width 34 height 10
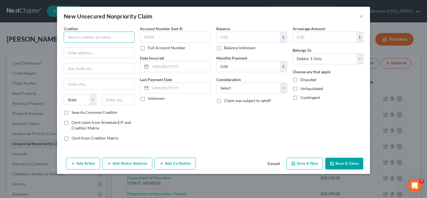
click at [127, 34] on input "text" at bounding box center [99, 37] width 71 height 11
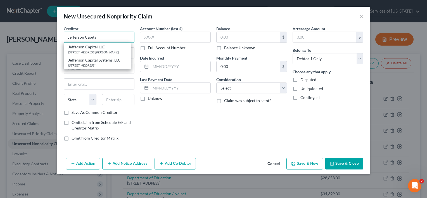
drag, startPoint x: 102, startPoint y: 36, endPoint x: -1, endPoint y: 26, distance: 103.6
click at [0, 26] on html "Home New Case Client Portal Directory Cases Legal Services of [US_STATE] [EMAIL…" at bounding box center [213, 167] width 427 height 334
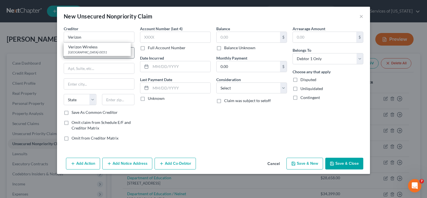
drag, startPoint x: 93, startPoint y: 54, endPoint x: 101, endPoint y: 51, distance: 8.7
click at [93, 54] on div "[GEOGRAPHIC_DATA]-0051" at bounding box center [97, 52] width 58 height 5
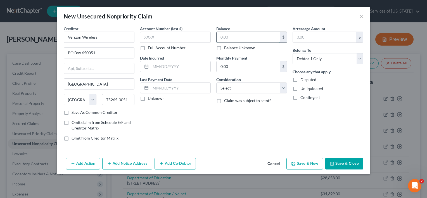
click at [224, 39] on input "text" at bounding box center [248, 37] width 63 height 11
click at [128, 163] on button "Add Notice Address" at bounding box center [127, 164] width 50 height 12
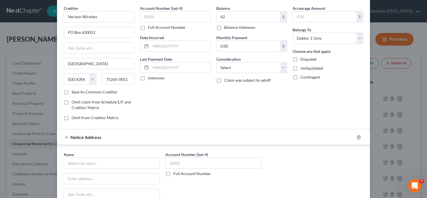
scroll to position [56, 0]
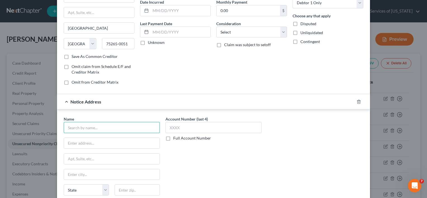
click at [109, 129] on input "text" at bounding box center [112, 127] width 96 height 11
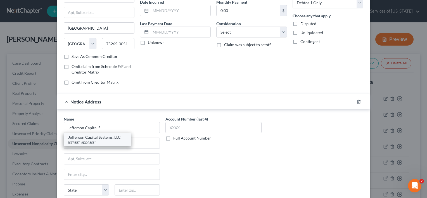
click at [97, 141] on div "[STREET_ADDRESS]" at bounding box center [97, 142] width 58 height 5
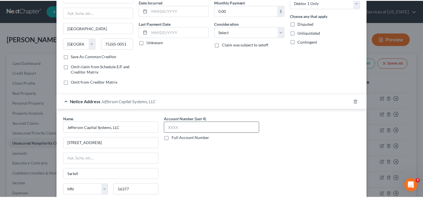
scroll to position [102, 0]
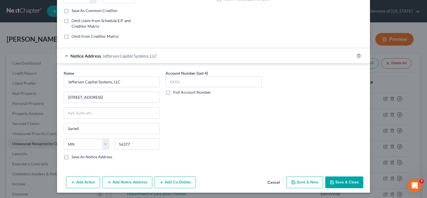
click at [341, 184] on button "Save & Close" at bounding box center [344, 182] width 38 height 12
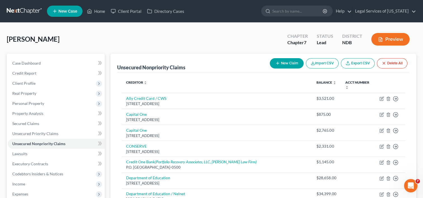
click at [288, 65] on button "New Claim" at bounding box center [287, 63] width 34 height 10
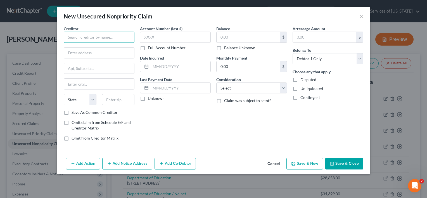
click at [110, 36] on input "text" at bounding box center [99, 37] width 71 height 11
click at [72, 112] on label "Save As Common Creditor" at bounding box center [95, 113] width 46 height 6
click at [74, 112] on input "Save As Common Creditor" at bounding box center [76, 112] width 4 height 4
click at [241, 36] on input "text" at bounding box center [248, 37] width 63 height 11
click at [340, 162] on button "Save & Close" at bounding box center [344, 164] width 38 height 12
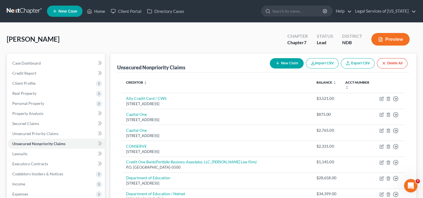
click at [281, 63] on button "New Claim" at bounding box center [287, 63] width 34 height 10
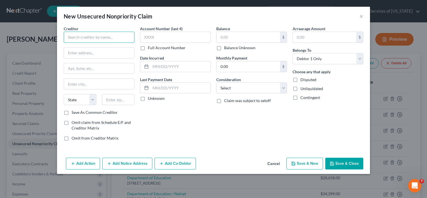
click at [87, 34] on input "text" at bounding box center [99, 37] width 71 height 11
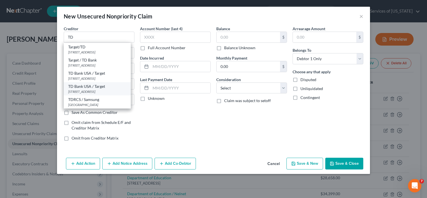
click at [96, 94] on div "[STREET_ADDRESS]" at bounding box center [97, 91] width 58 height 5
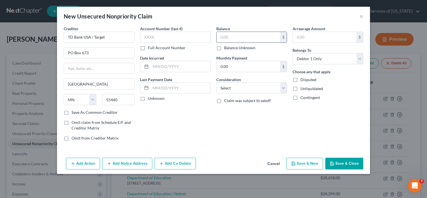
click at [234, 36] on input "text" at bounding box center [248, 37] width 63 height 11
click at [339, 159] on button "Save & Close" at bounding box center [344, 164] width 38 height 12
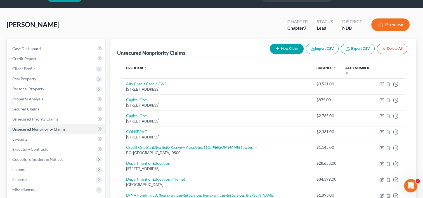
scroll to position [0, 0]
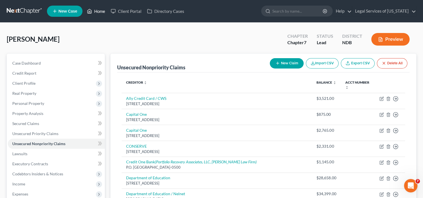
click at [96, 8] on link "Home" at bounding box center [96, 11] width 24 height 10
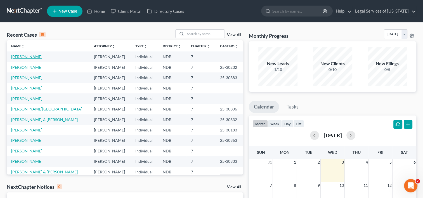
click at [22, 56] on link "[PERSON_NAME]" at bounding box center [26, 56] width 31 height 5
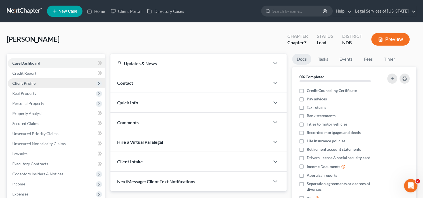
click at [30, 83] on span "Client Profile" at bounding box center [23, 83] width 23 height 5
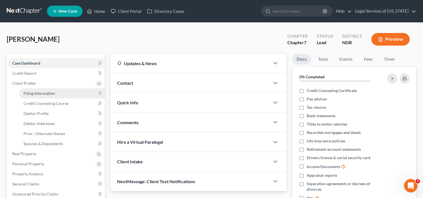
click at [52, 93] on span "Filing Information" at bounding box center [39, 93] width 32 height 5
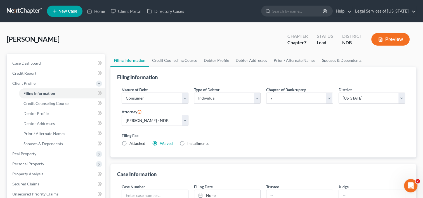
click at [187, 141] on label "Installments Installments" at bounding box center [197, 144] width 21 height 6
click at [190, 141] on input "Installments Installments" at bounding box center [192, 143] width 4 height 4
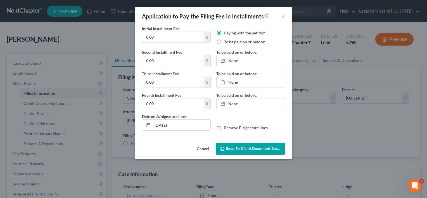
drag, startPoint x: 165, startPoint y: 39, endPoint x: 126, endPoint y: 39, distance: 38.3
click at [126, 39] on div "Application to Pay the Filing Fee in Installments × Initial Installment Fee 0.0…" at bounding box center [213, 99] width 427 height 198
click at [222, 60] on line at bounding box center [222, 60] width 3 height 0
click at [249, 83] on link "[DATE]" at bounding box center [251, 82] width 68 height 11
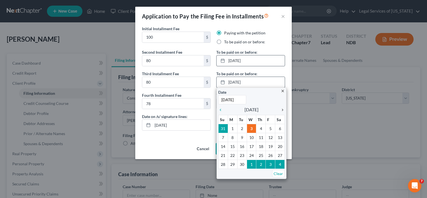
click at [282, 110] on icon "chevron_right" at bounding box center [281, 110] width 7 height 4
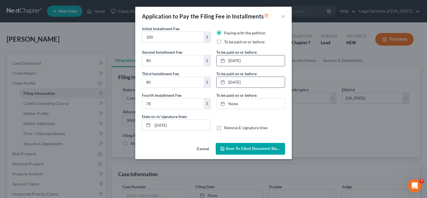
click at [224, 42] on label "To be paid on or before:" at bounding box center [244, 42] width 41 height 6
click at [226, 42] on input "To be paid on or before:" at bounding box center [228, 41] width 4 height 4
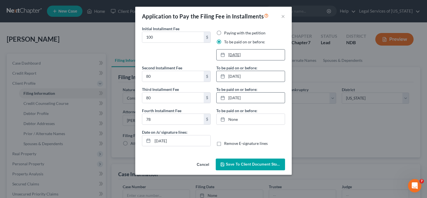
click at [240, 55] on link "[DATE]" at bounding box center [251, 54] width 68 height 11
click at [236, 75] on link "[DATE]" at bounding box center [251, 76] width 68 height 11
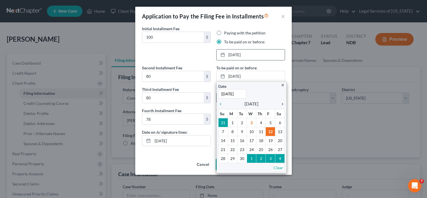
click at [282, 103] on icon "chevron_right" at bounding box center [281, 104] width 7 height 4
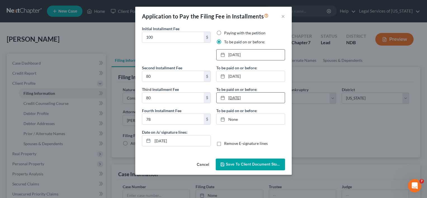
click at [250, 96] on link "[DATE]" at bounding box center [251, 98] width 68 height 11
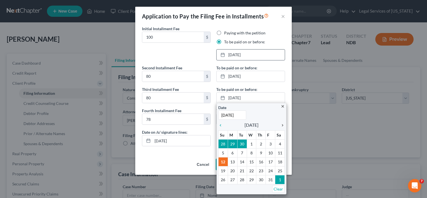
click at [281, 124] on icon "chevron_right" at bounding box center [281, 125] width 7 height 4
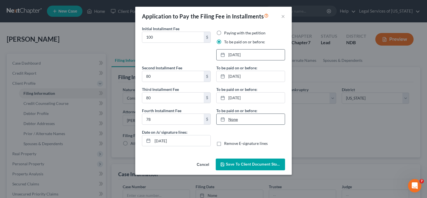
click at [249, 120] on link "None" at bounding box center [251, 119] width 68 height 11
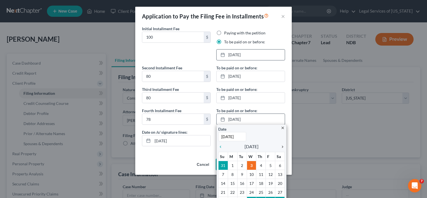
click at [280, 146] on icon "chevron_right" at bounding box center [281, 147] width 7 height 4
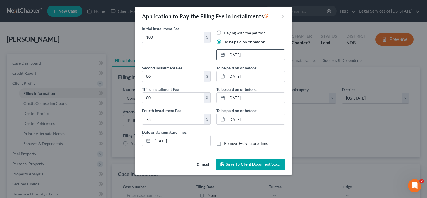
drag, startPoint x: 255, startPoint y: 162, endPoint x: 219, endPoint y: 155, distance: 36.7
click at [239, 160] on button "Save to Client Document Storage" at bounding box center [250, 164] width 69 height 12
